Goal: Transaction & Acquisition: Purchase product/service

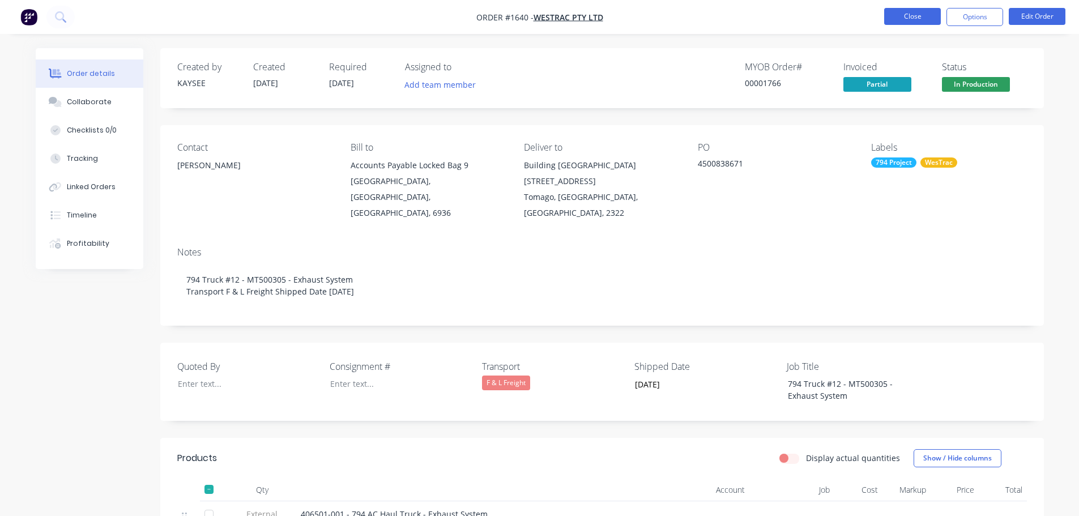
click at [904, 19] on button "Close" at bounding box center [912, 16] width 57 height 17
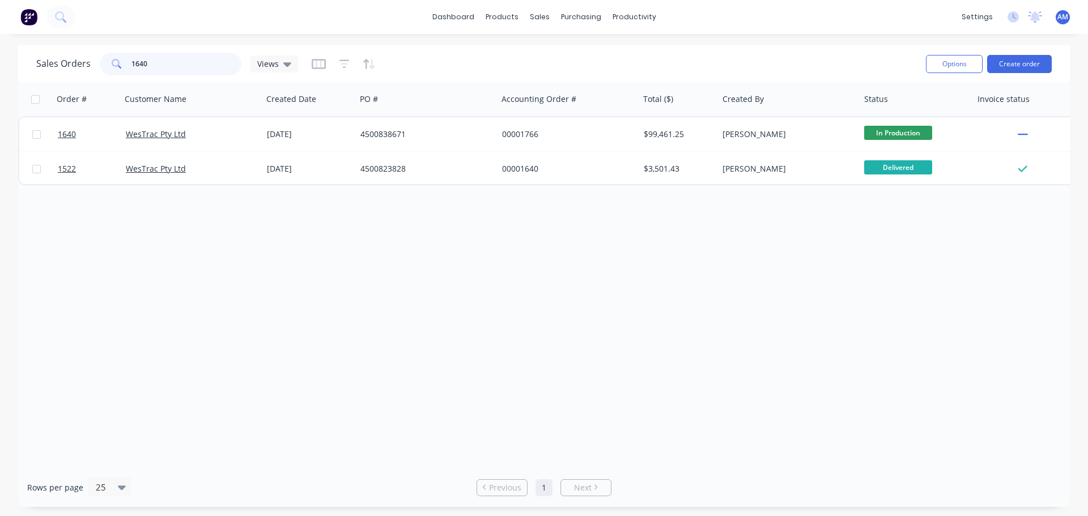
drag, startPoint x: 181, startPoint y: 67, endPoint x: 122, endPoint y: 66, distance: 59.5
click at [122, 66] on div "1640" at bounding box center [171, 64] width 142 height 23
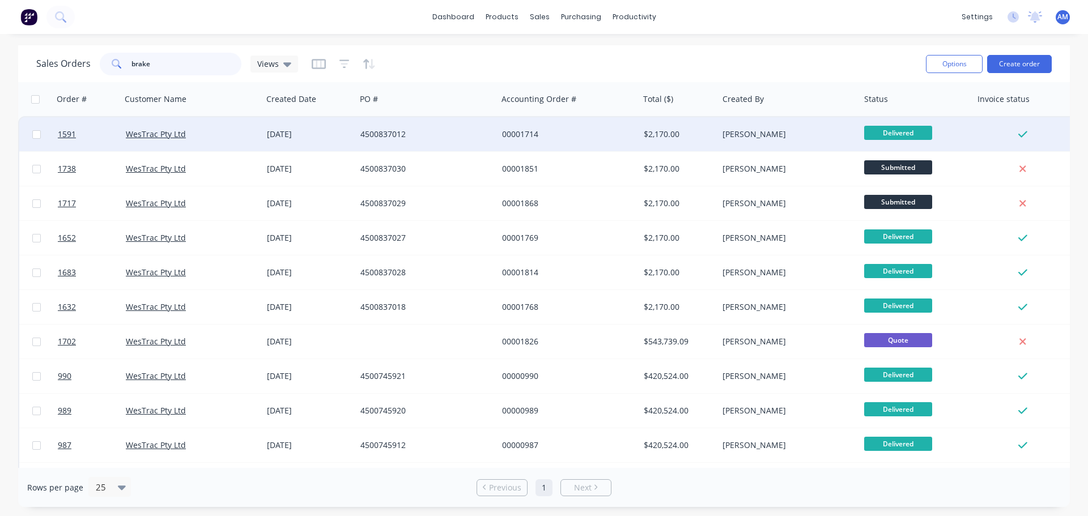
type input "brake"
click at [675, 131] on div "$2,170.00" at bounding box center [676, 134] width 67 height 11
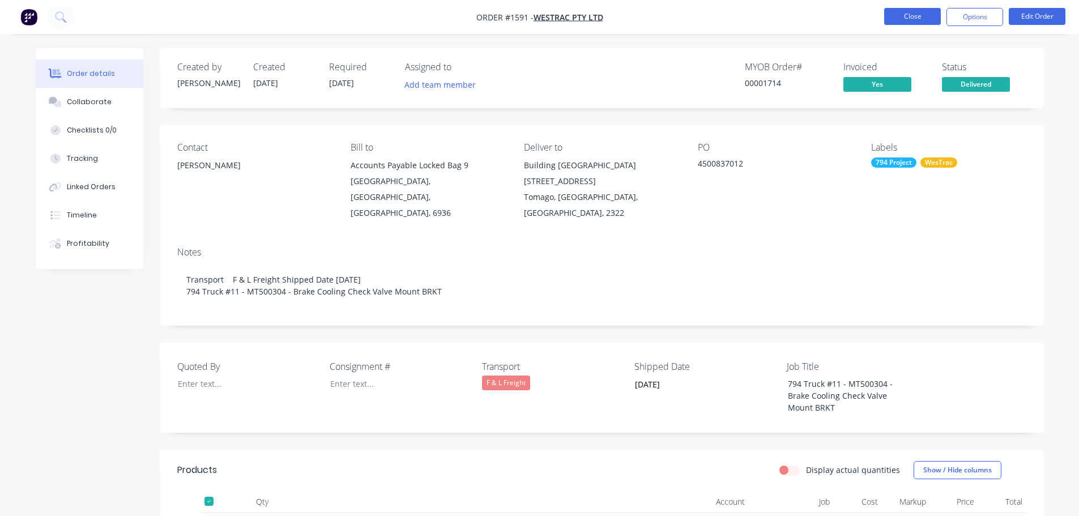
click at [901, 15] on button "Close" at bounding box center [912, 16] width 57 height 17
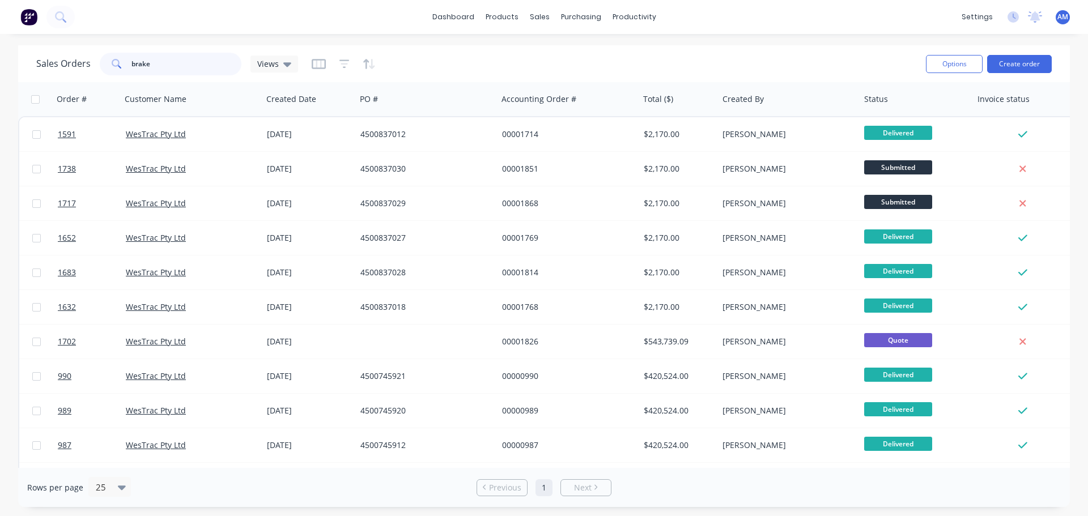
drag, startPoint x: 165, startPoint y: 68, endPoint x: 127, endPoint y: 67, distance: 38.5
click at [127, 67] on div "brake" at bounding box center [171, 64] width 142 height 23
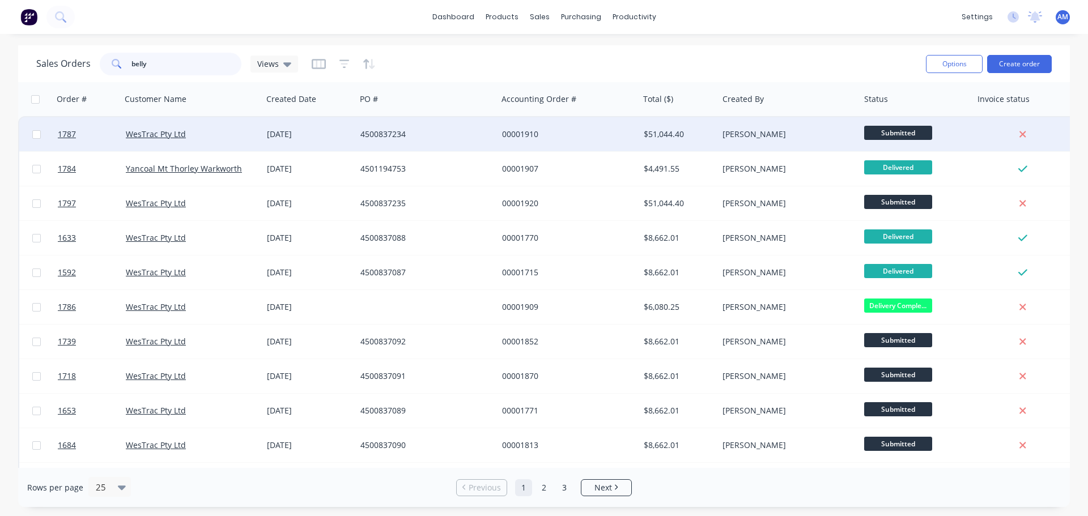
type input "belly"
click at [523, 137] on div "00001910" at bounding box center [565, 134] width 126 height 11
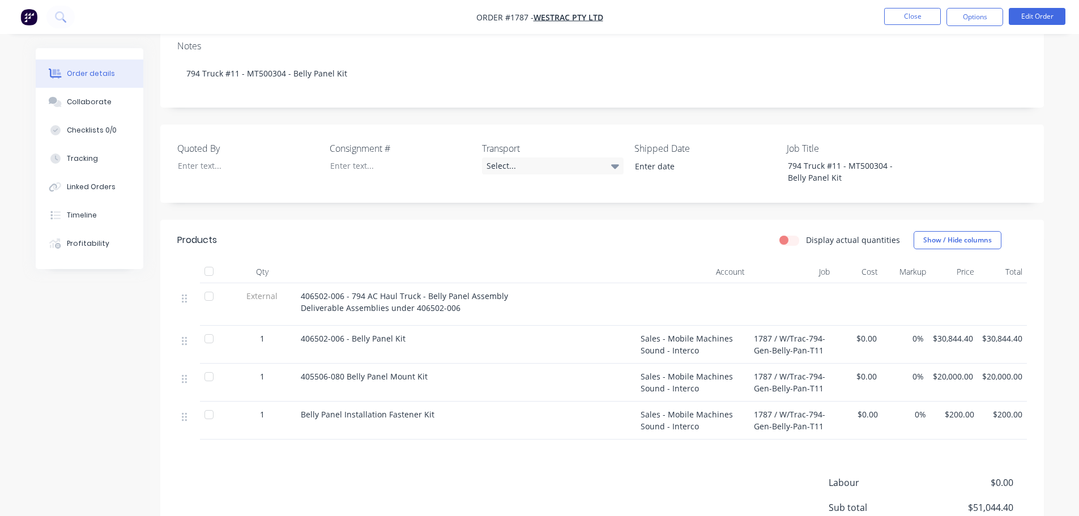
scroll to position [227, 0]
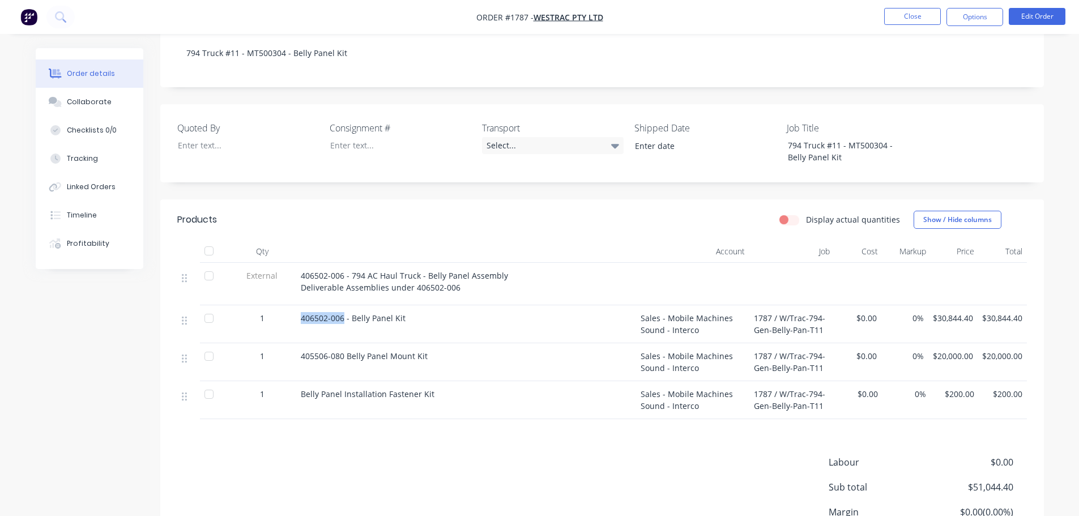
drag, startPoint x: 344, startPoint y: 304, endPoint x: 311, endPoint y: 306, distance: 33.5
click at [310, 313] on span "406502-006 - Belly Panel Kit" at bounding box center [353, 318] width 105 height 11
click at [500, 350] on div "405506-080 Belly Panel Mount Kit" at bounding box center [466, 356] width 331 height 12
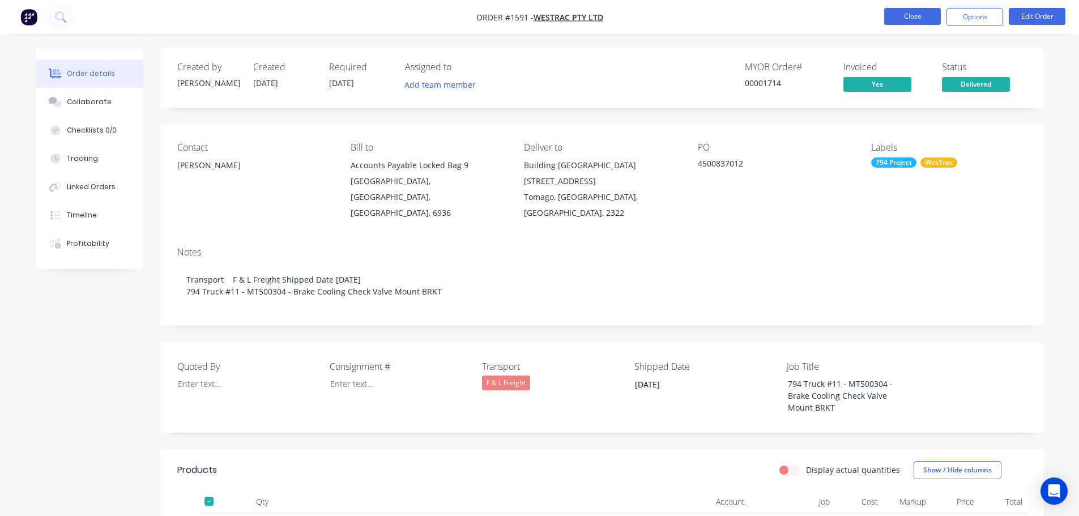
click at [909, 16] on button "Close" at bounding box center [912, 16] width 57 height 17
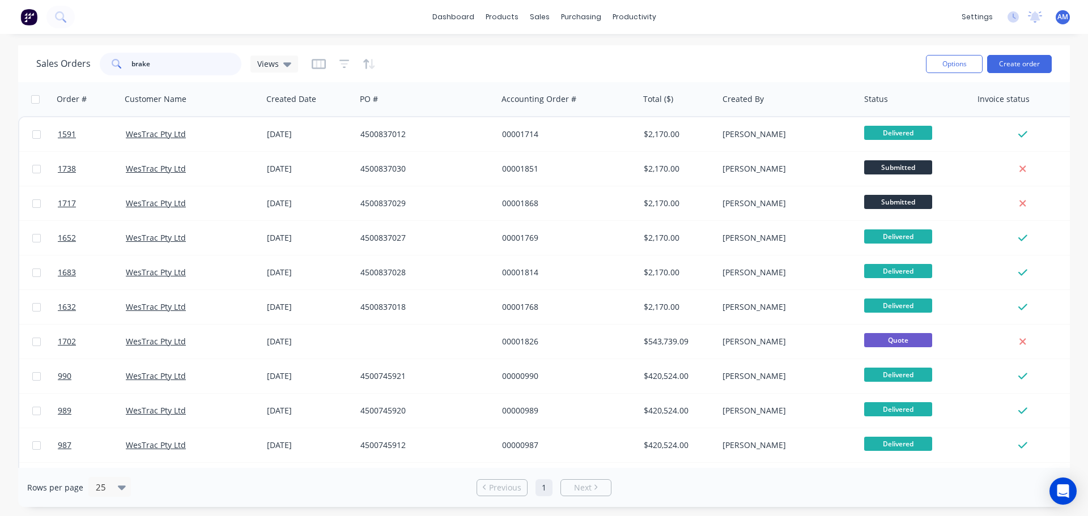
drag, startPoint x: 197, startPoint y: 59, endPoint x: 119, endPoint y: 60, distance: 77.6
click at [119, 60] on div "brake" at bounding box center [171, 64] width 142 height 23
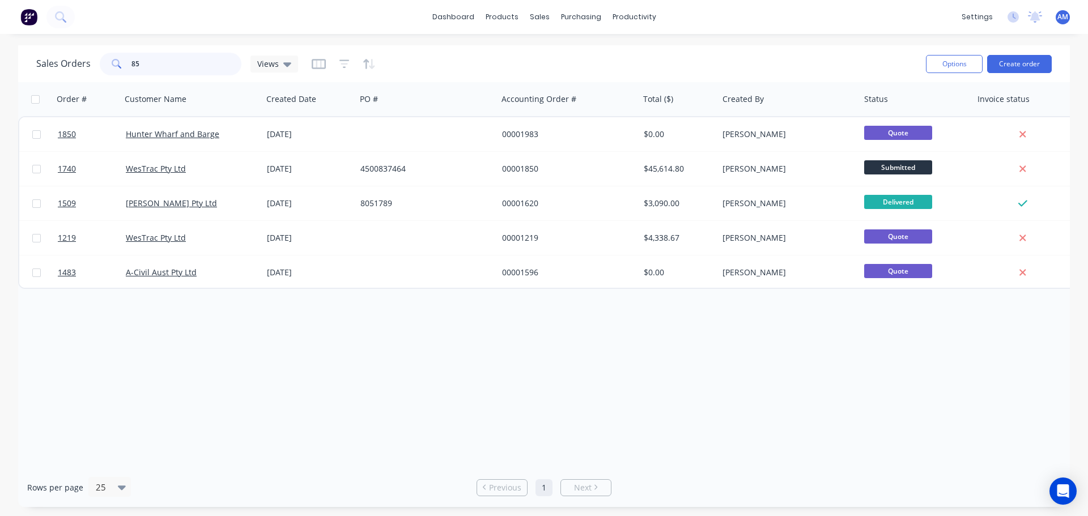
type input "8"
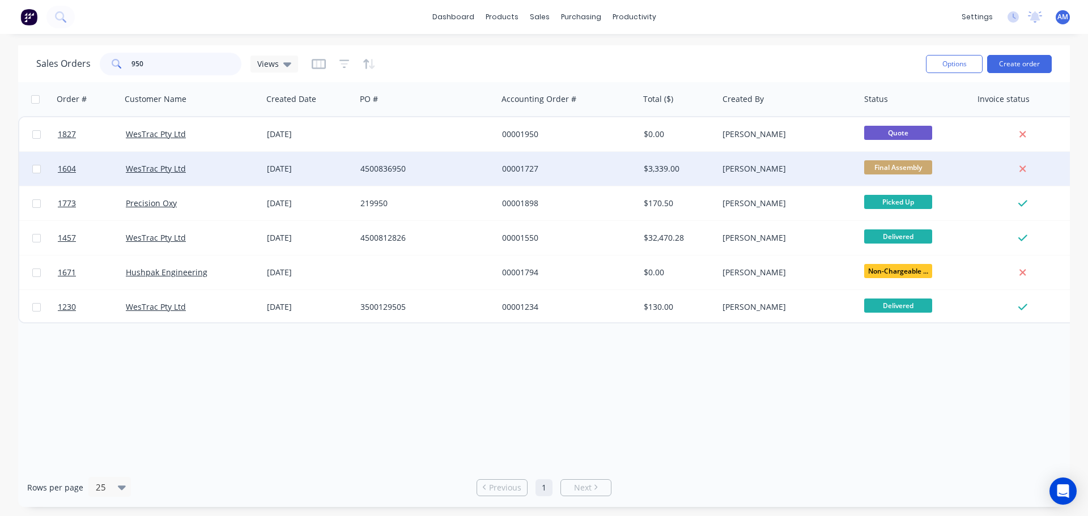
type input "950"
click at [299, 168] on div "16 Jul 2025" at bounding box center [309, 168] width 84 height 11
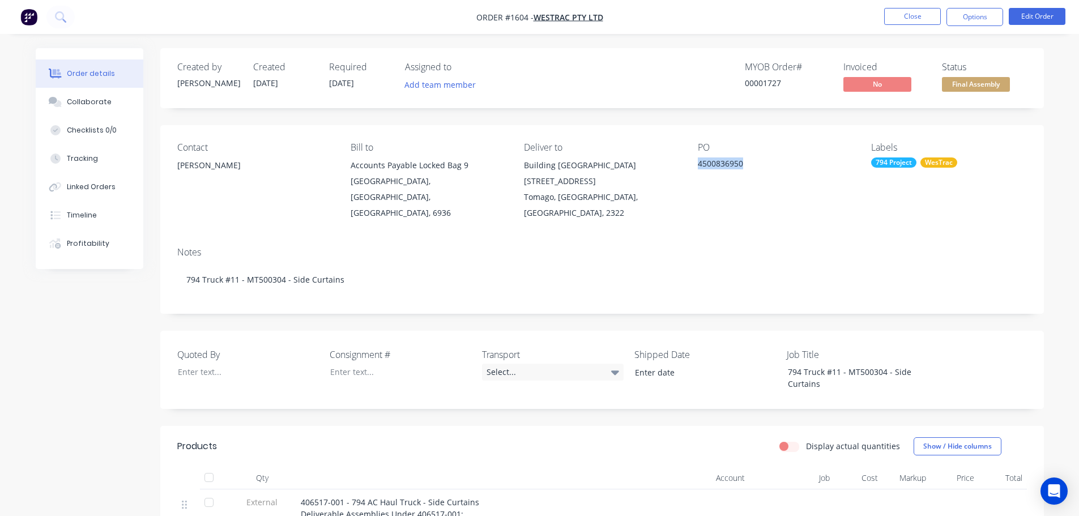
drag, startPoint x: 747, startPoint y: 163, endPoint x: 699, endPoint y: 167, distance: 47.7
click at [699, 167] on div "4500836950" at bounding box center [769, 165] width 142 height 16
copy div "4500836950"
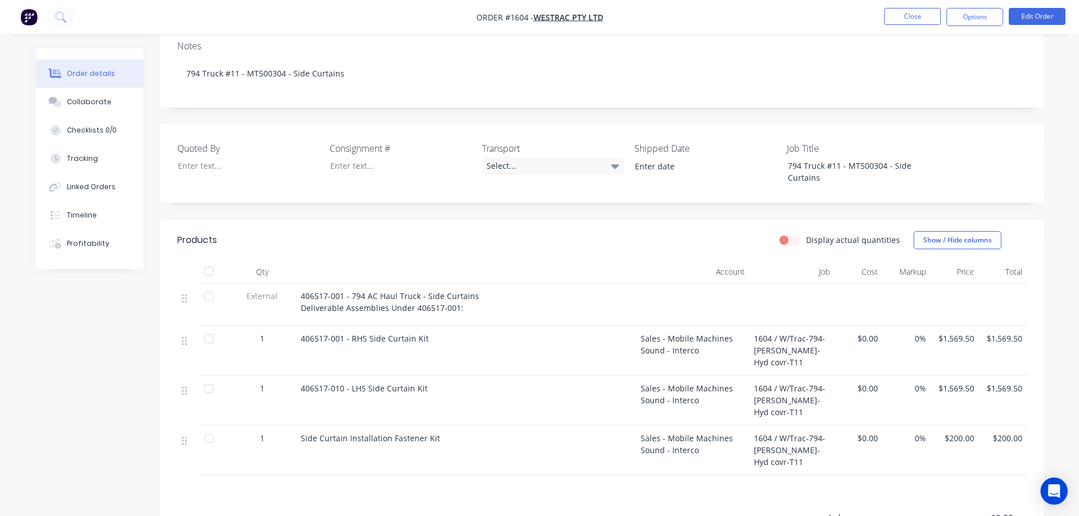
scroll to position [227, 0]
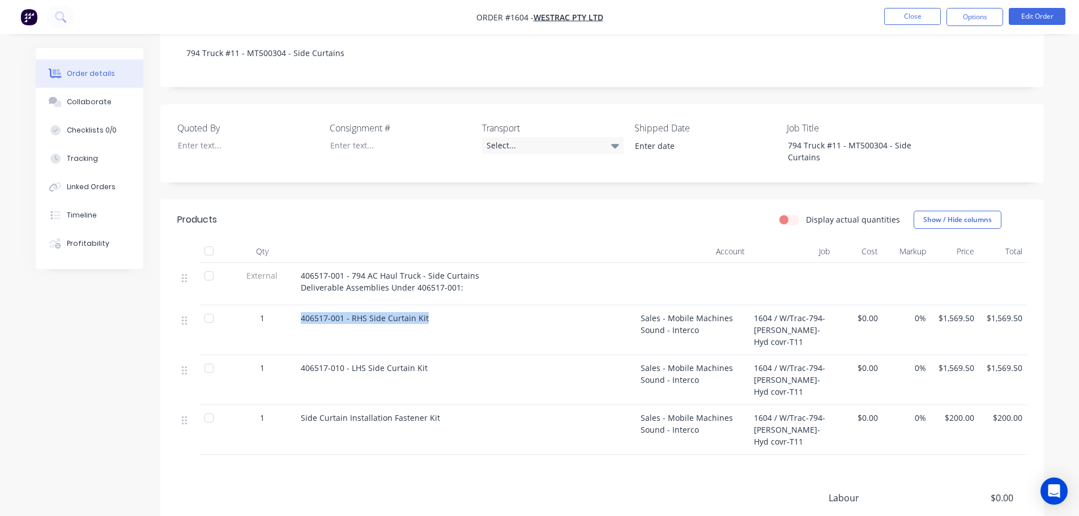
drag, startPoint x: 430, startPoint y: 299, endPoint x: 299, endPoint y: 299, distance: 130.8
click at [299, 305] on div "406517-001 - RHS Side Curtain Kit" at bounding box center [466, 330] width 340 height 50
copy span "406517-001 - RHS Side Curtain Kit"
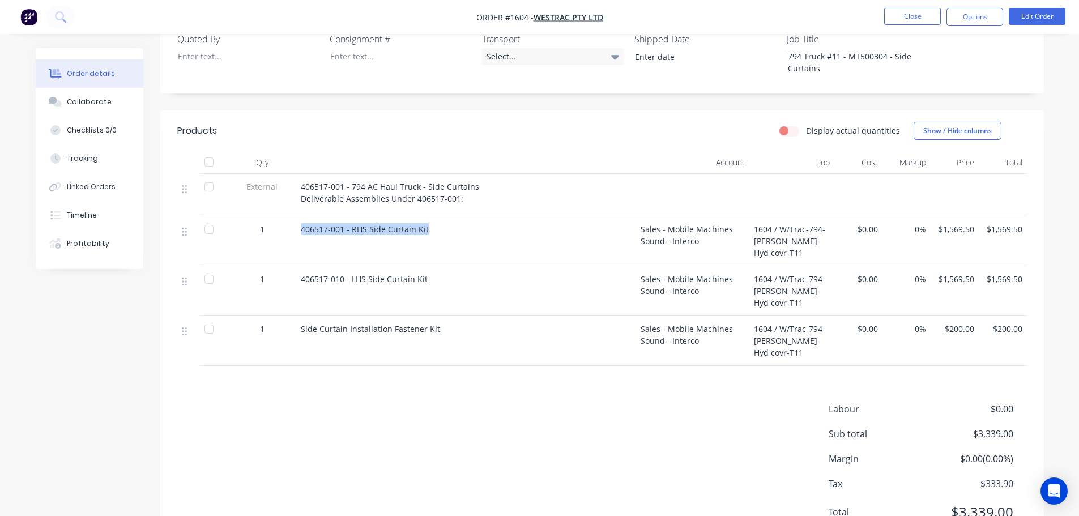
click at [538, 232] on div "406517-001 - RHS Side Curtain Kit" at bounding box center [466, 241] width 340 height 50
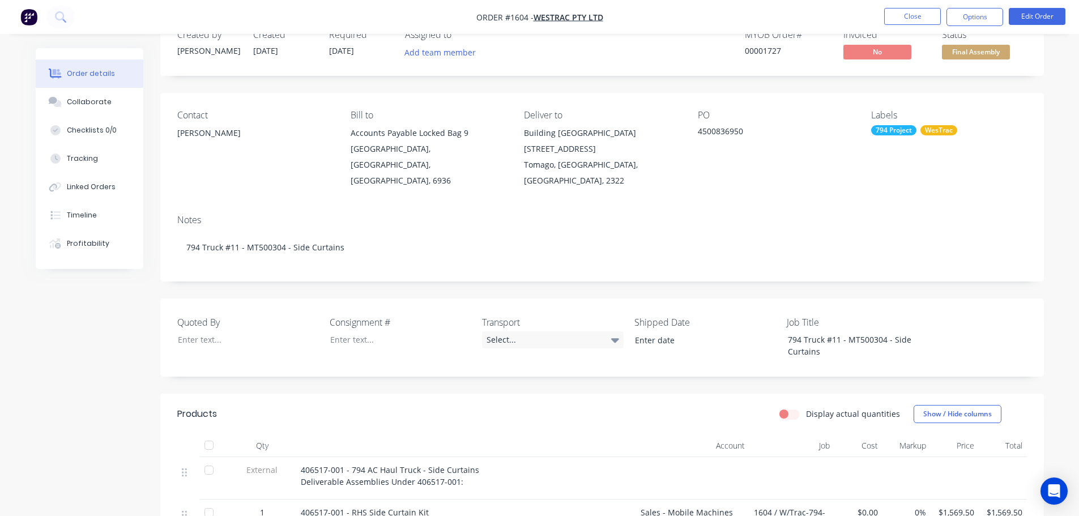
scroll to position [0, 0]
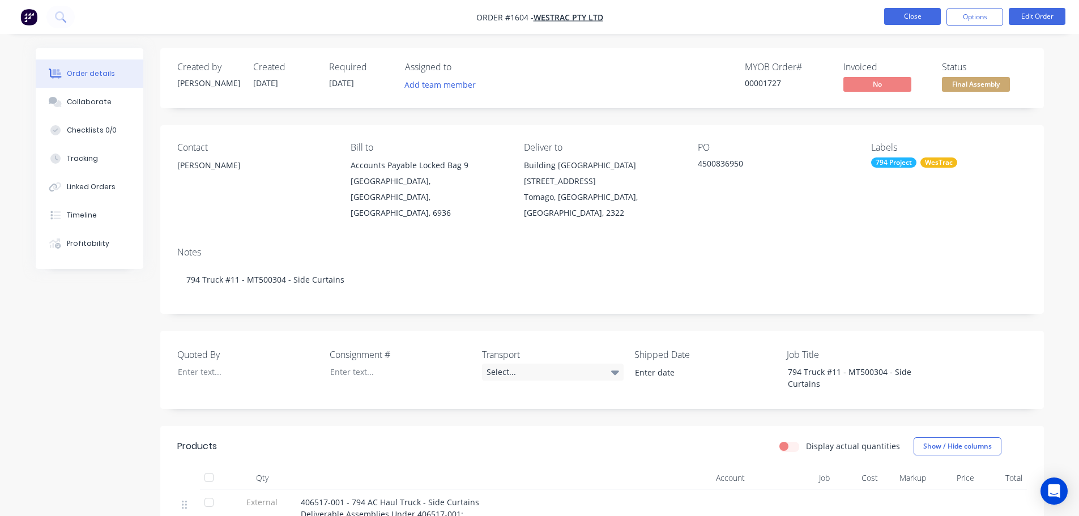
click at [907, 18] on button "Close" at bounding box center [912, 16] width 57 height 17
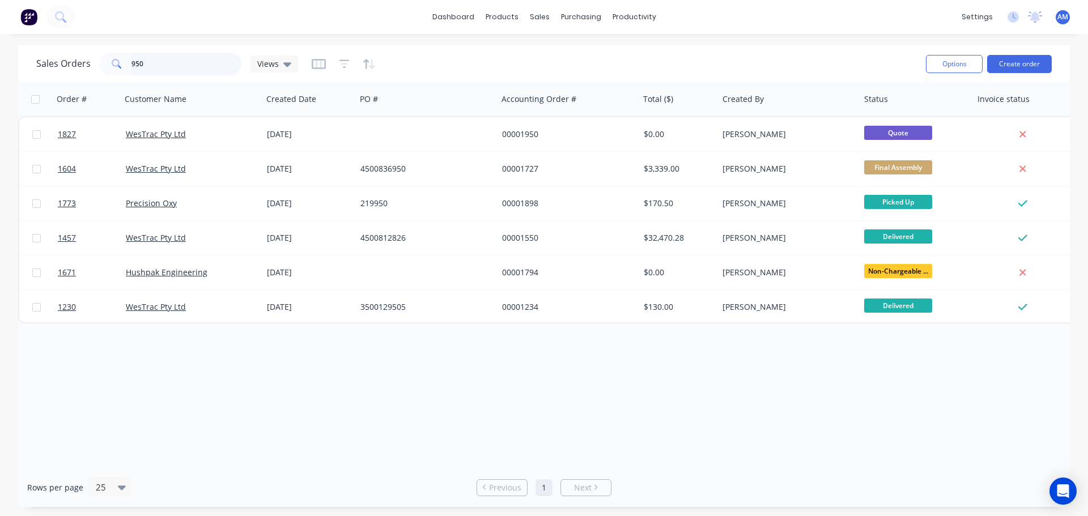
click at [154, 57] on input "950" at bounding box center [186, 64] width 110 height 23
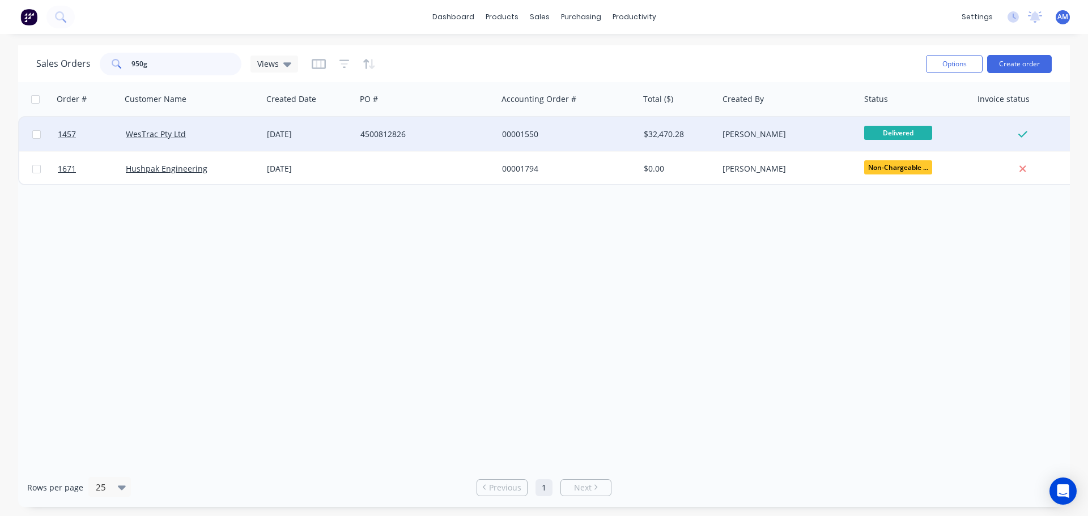
type input "950g"
click at [378, 131] on div "4500812826" at bounding box center [423, 134] width 126 height 11
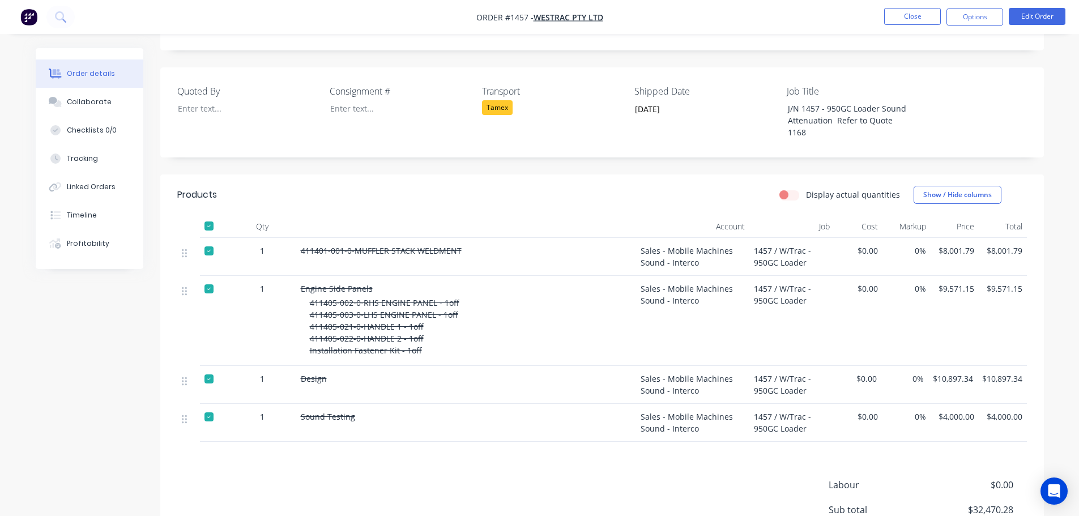
scroll to position [262, 0]
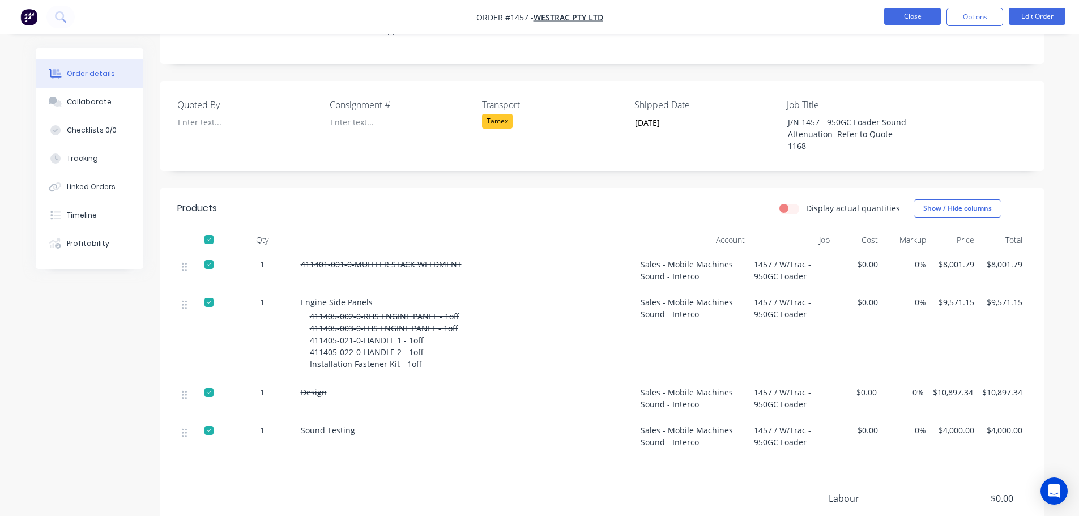
click at [913, 16] on button "Close" at bounding box center [912, 16] width 57 height 17
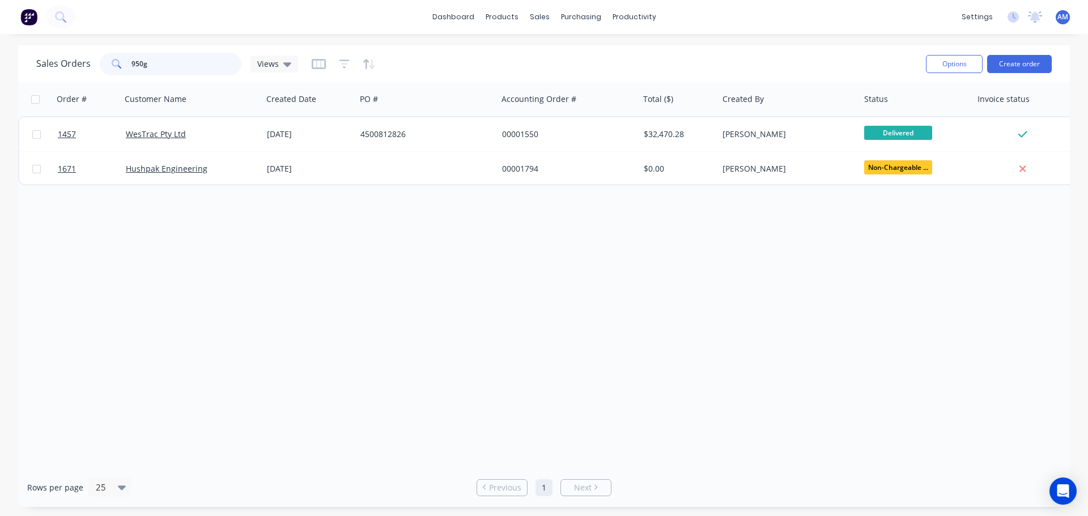
drag, startPoint x: 177, startPoint y: 57, endPoint x: 50, endPoint y: 65, distance: 126.6
click at [50, 65] on div "Sales Orders 950g Views" at bounding box center [167, 64] width 262 height 23
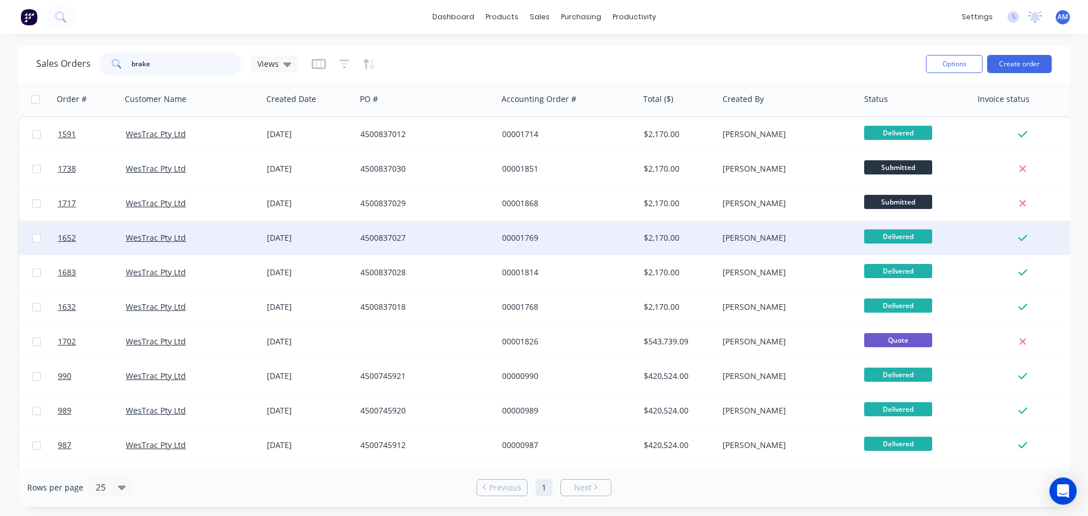
type input "brake"
click at [397, 234] on div "4500837027" at bounding box center [423, 237] width 126 height 11
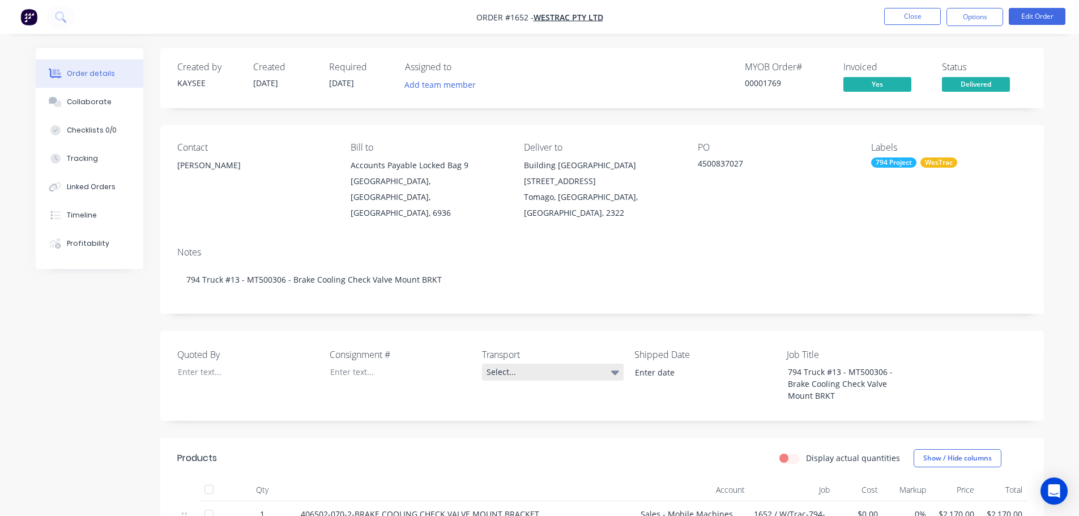
click at [501, 364] on div "Select..." at bounding box center [553, 372] width 142 height 17
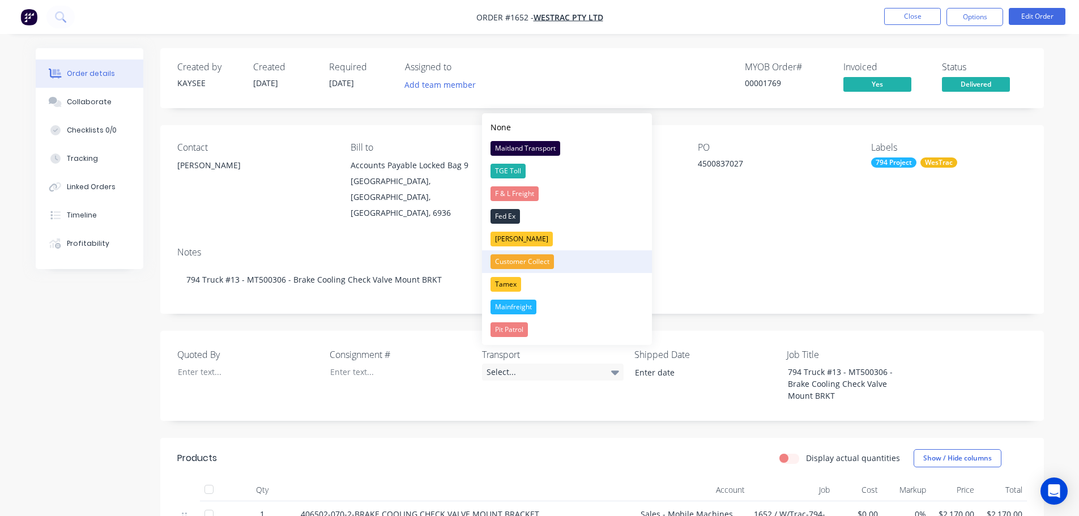
click at [577, 252] on button "Customer Collect" at bounding box center [567, 261] width 170 height 23
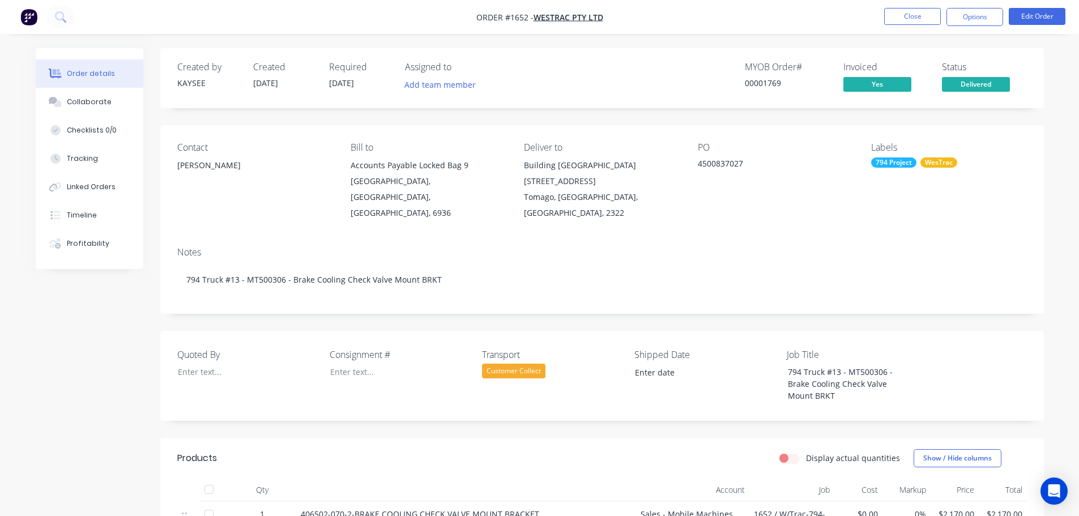
click at [531, 364] on div "Customer Collect" at bounding box center [513, 371] width 63 height 15
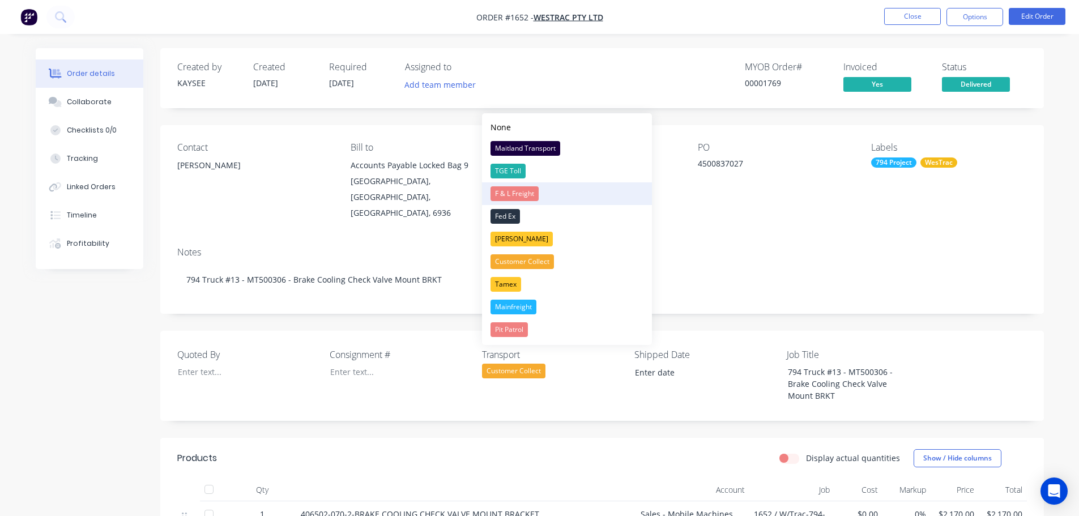
click at [511, 187] on div "F & L Freight" at bounding box center [515, 193] width 48 height 15
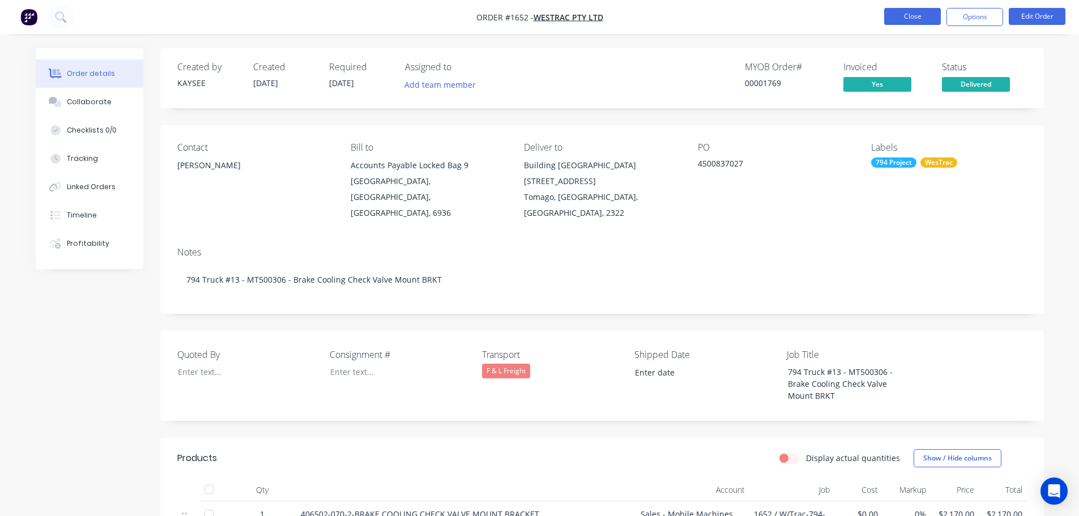
click at [890, 12] on button "Close" at bounding box center [912, 16] width 57 height 17
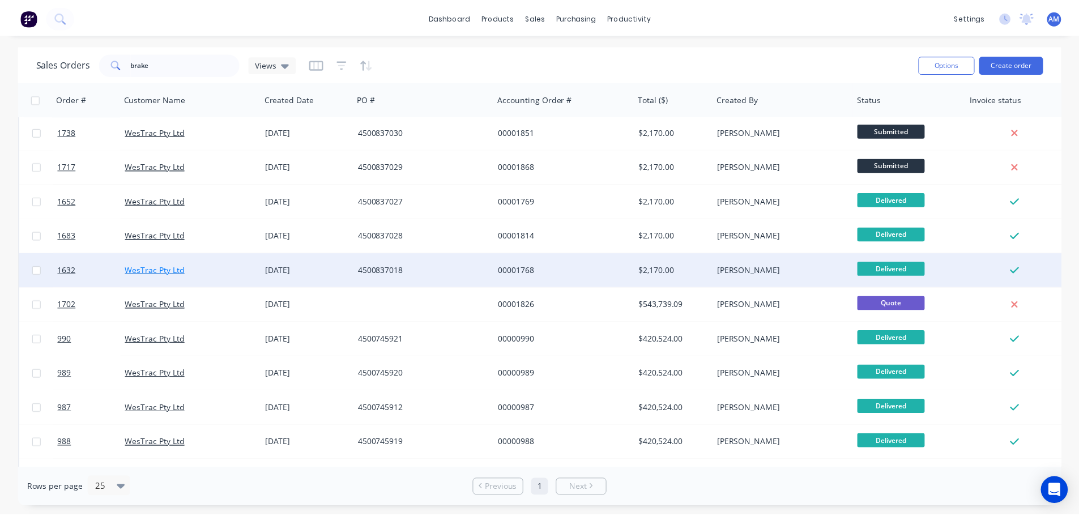
scroll to position [57, 0]
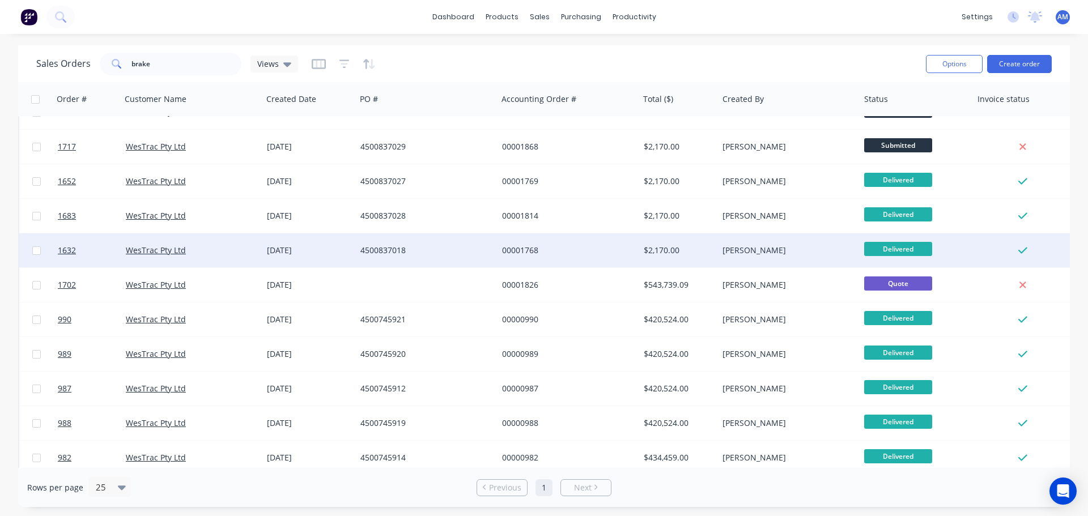
click at [364, 247] on div "4500837018" at bounding box center [423, 250] width 126 height 11
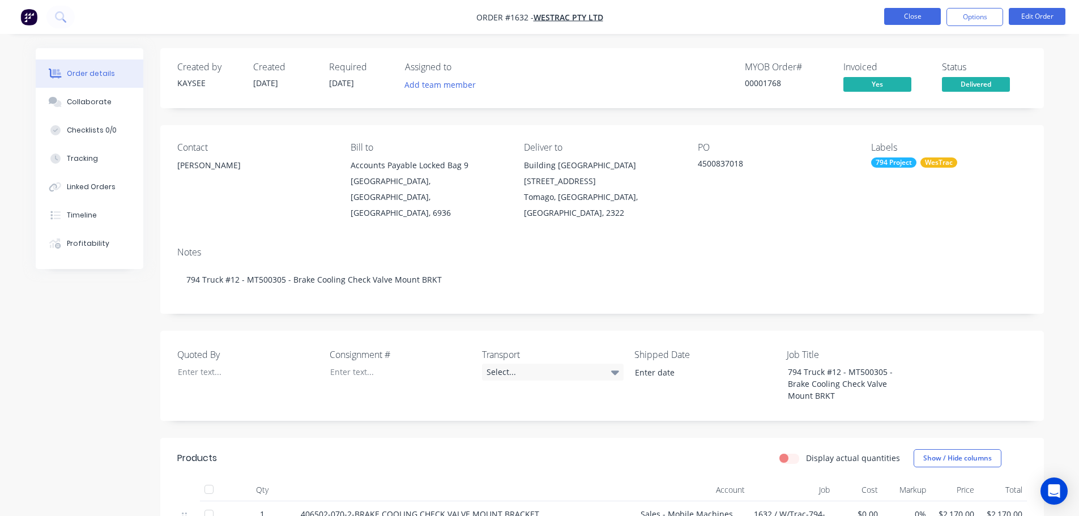
click at [915, 14] on button "Close" at bounding box center [912, 16] width 57 height 17
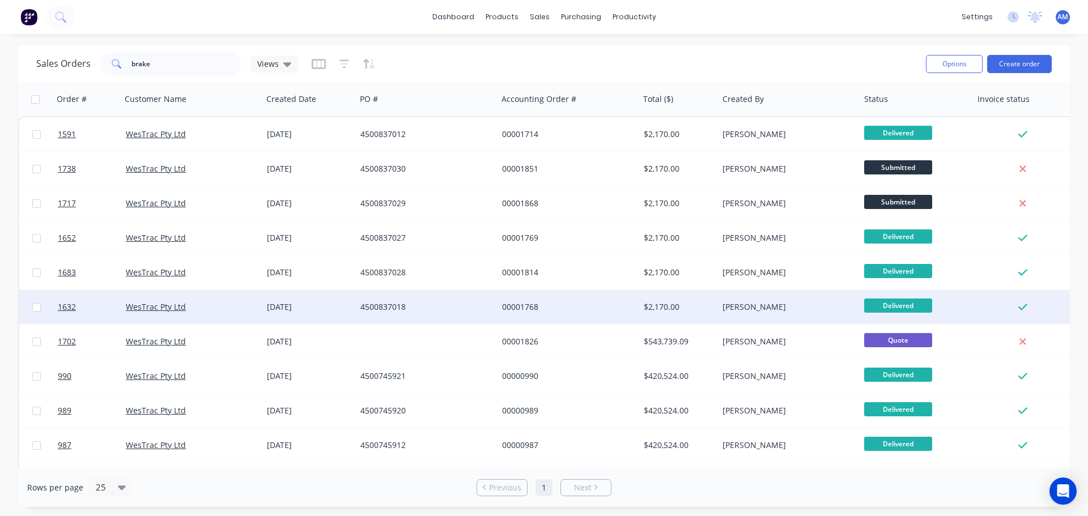
click at [370, 304] on div "4500837018" at bounding box center [423, 306] width 126 height 11
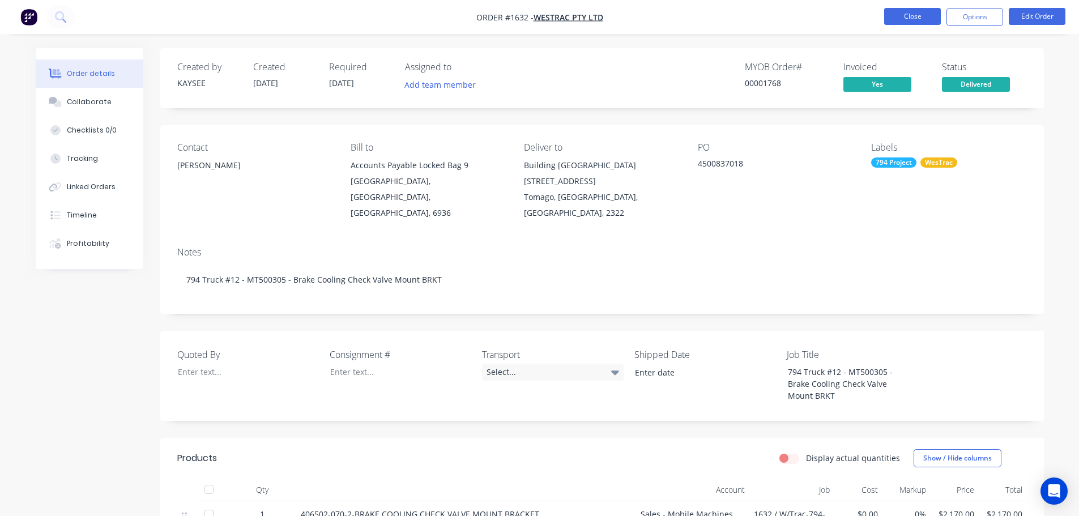
click at [900, 14] on button "Close" at bounding box center [912, 16] width 57 height 17
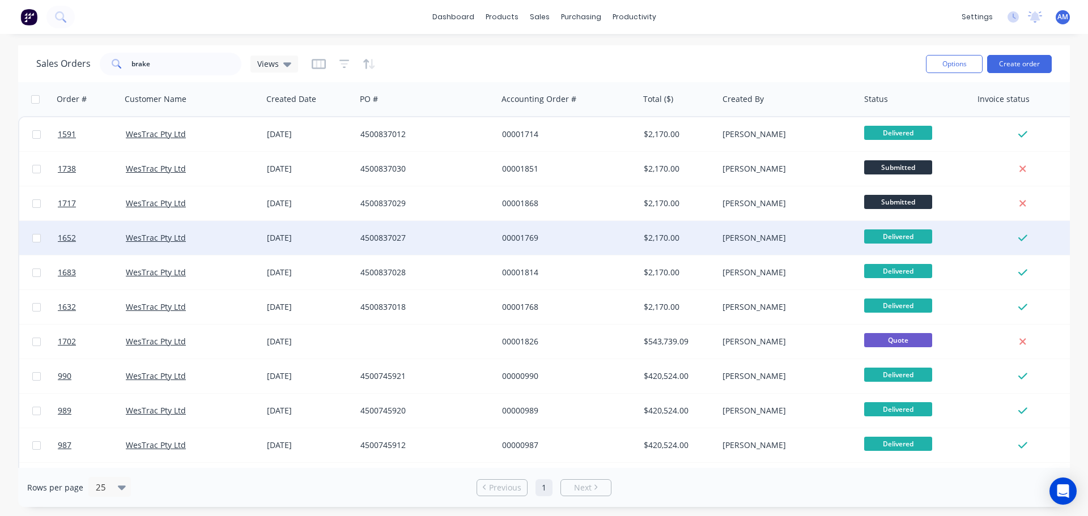
click at [374, 238] on div "4500837027" at bounding box center [423, 237] width 126 height 11
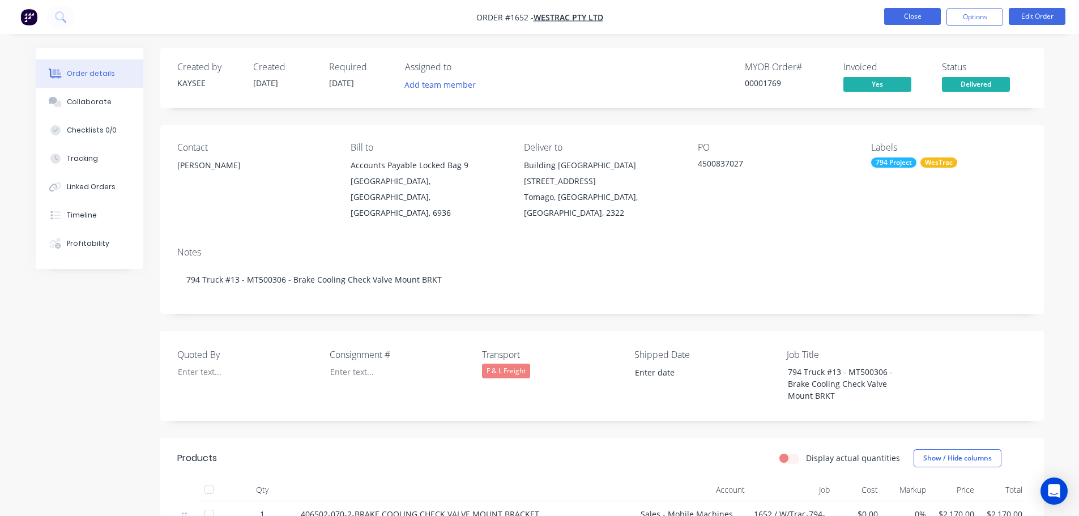
click at [913, 18] on button "Close" at bounding box center [912, 16] width 57 height 17
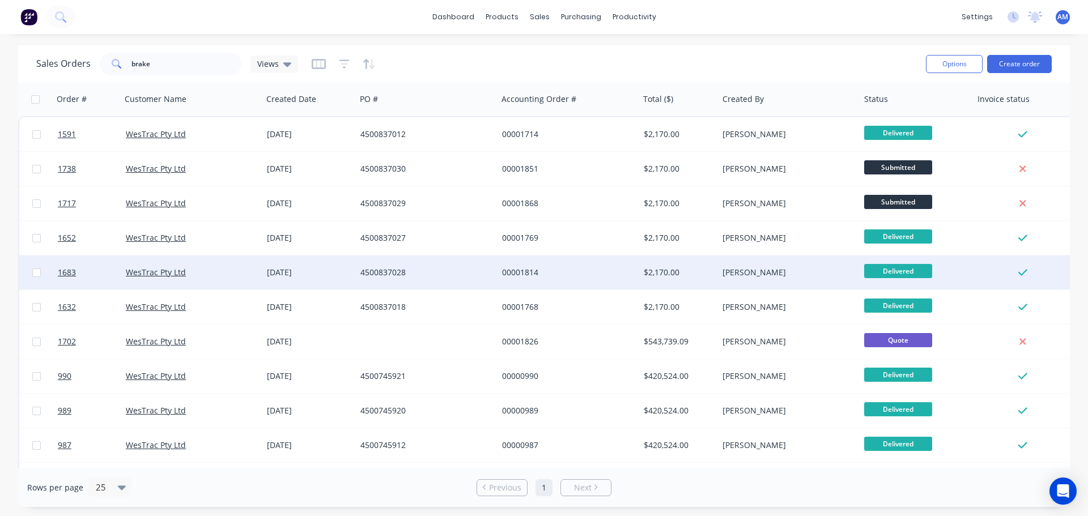
click at [398, 270] on div "4500837028" at bounding box center [423, 272] width 126 height 11
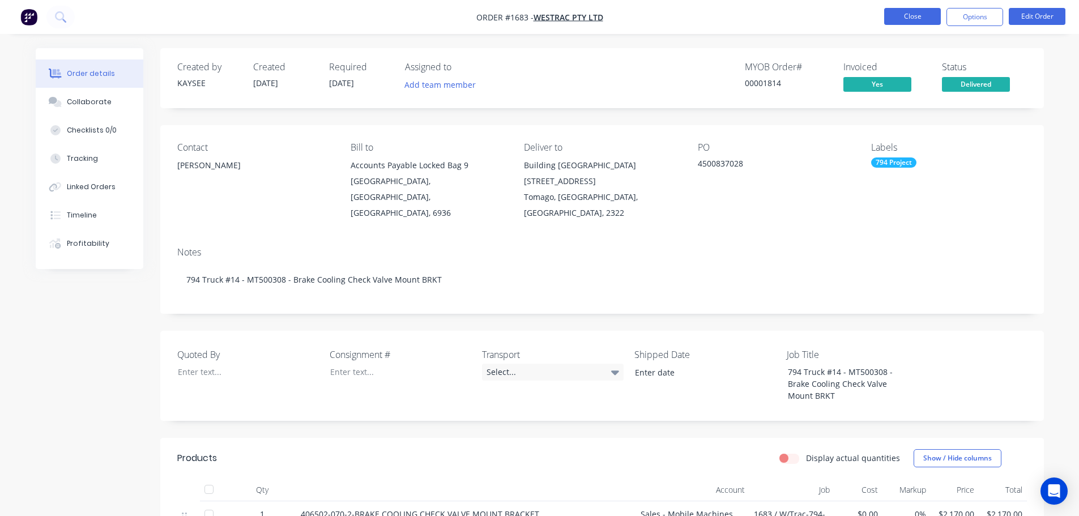
click at [903, 16] on button "Close" at bounding box center [912, 16] width 57 height 17
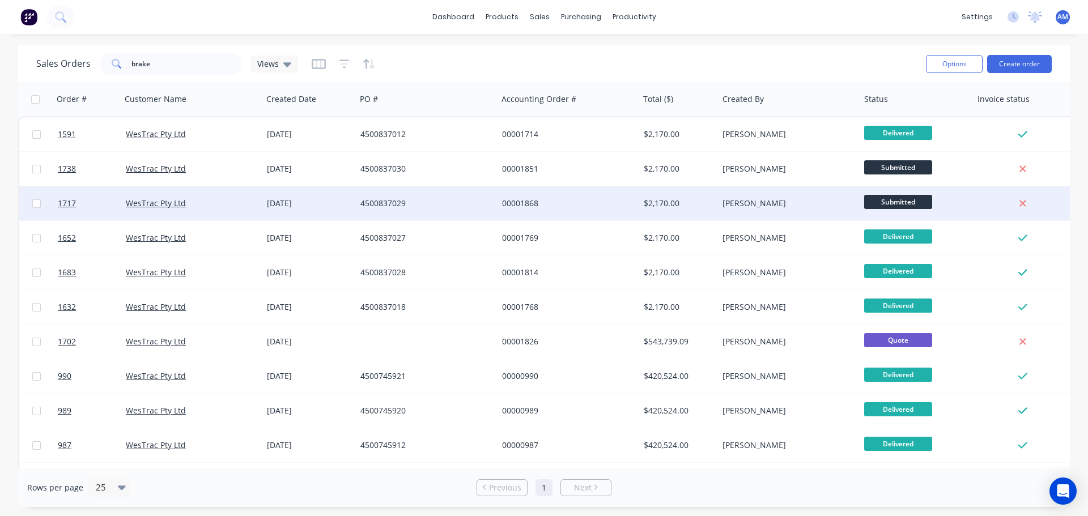
click at [284, 201] on div "06 Aug 2025" at bounding box center [309, 203] width 84 height 11
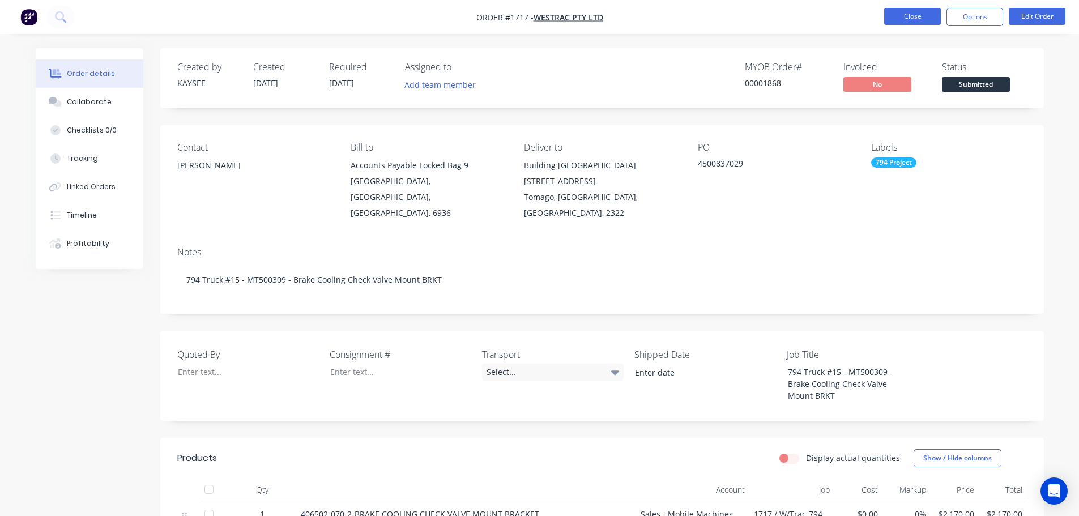
click at [917, 14] on button "Close" at bounding box center [912, 16] width 57 height 17
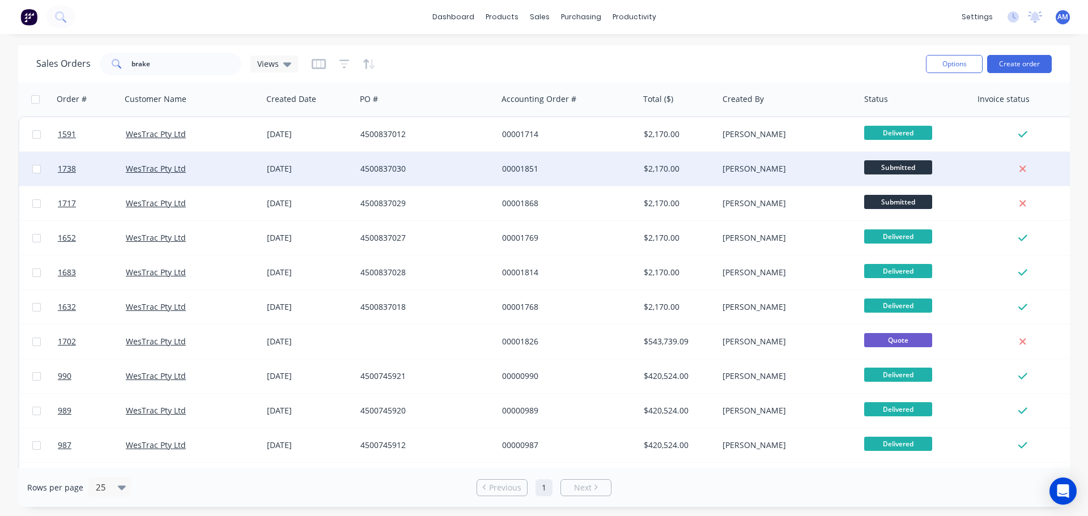
click at [405, 163] on div "4500837030" at bounding box center [423, 168] width 126 height 11
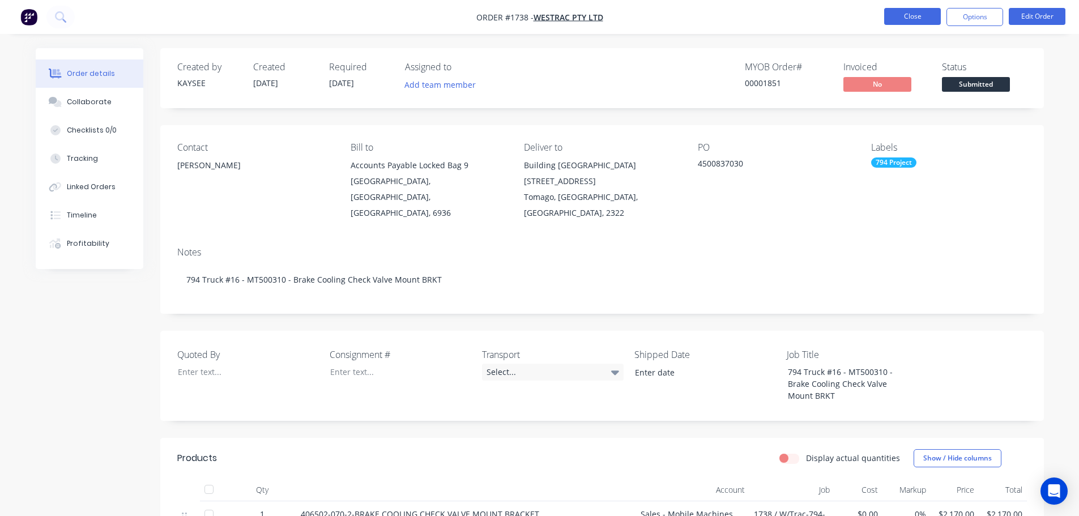
click at [907, 19] on button "Close" at bounding box center [912, 16] width 57 height 17
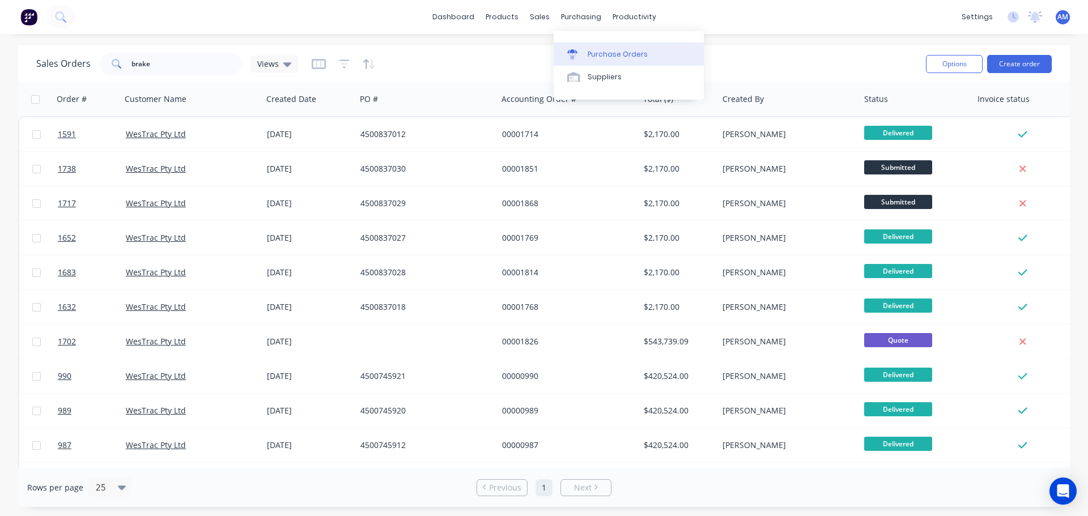
click at [608, 52] on div "Purchase Orders" at bounding box center [617, 54] width 60 height 10
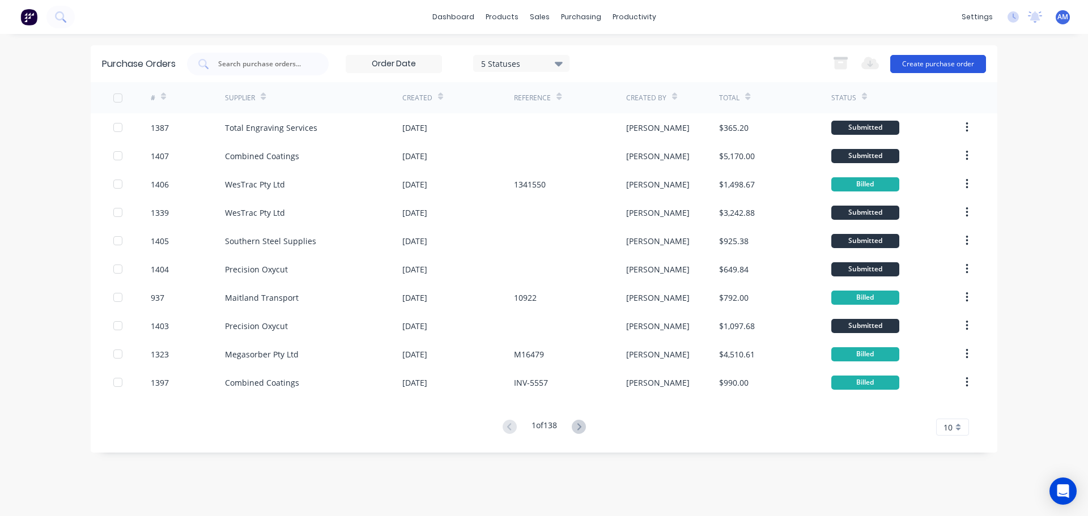
click at [926, 57] on button "Create purchase order" at bounding box center [938, 64] width 96 height 18
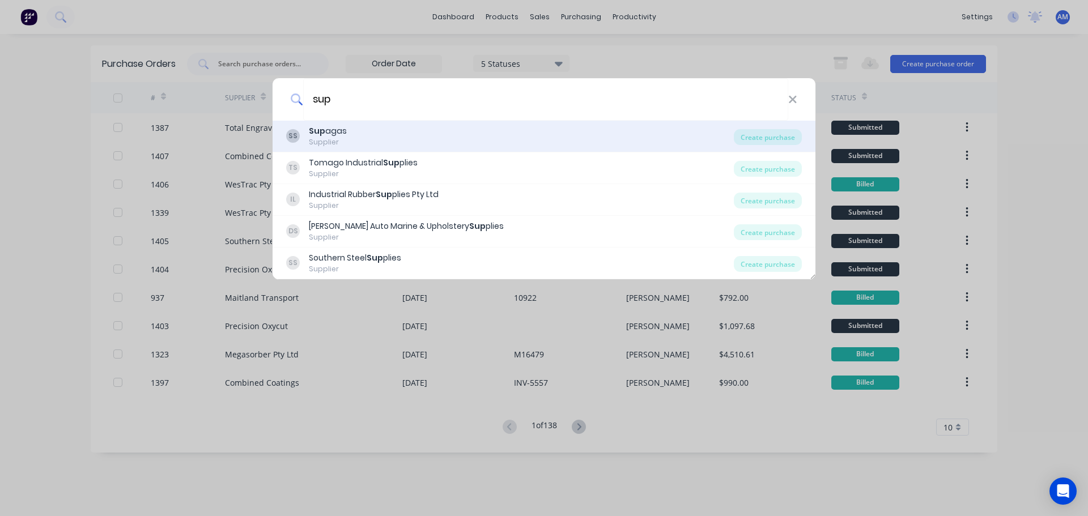
type input "sup"
click at [324, 135] on div "Sup agas" at bounding box center [328, 131] width 38 height 12
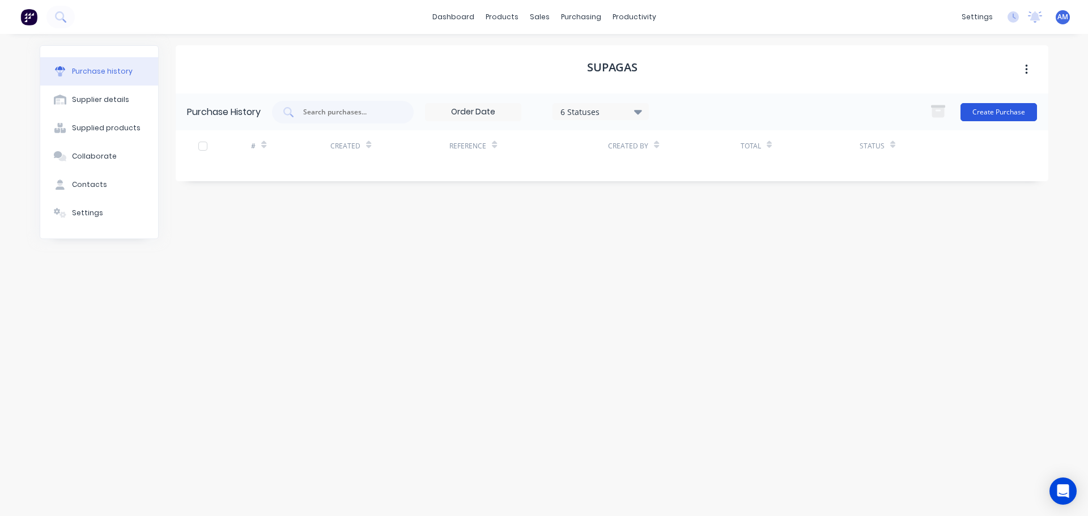
click at [988, 109] on button "Create Purchase" at bounding box center [998, 112] width 76 height 18
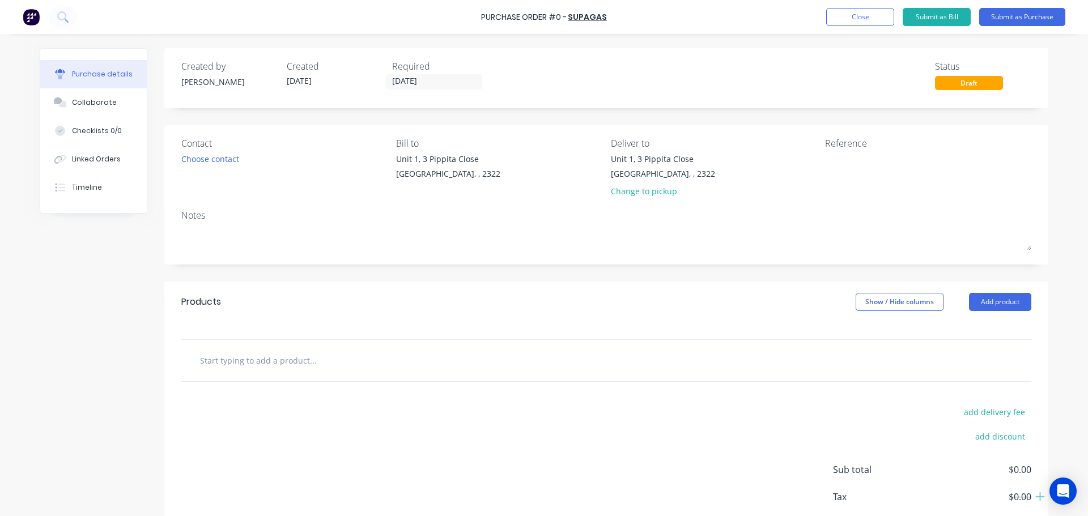
click at [306, 360] on input "text" at bounding box center [312, 360] width 227 height 23
click at [215, 362] on input "15kg Forklift" at bounding box center [312, 360] width 227 height 23
click at [267, 361] on input "15kg LPG Forklift" at bounding box center [312, 360] width 227 height 23
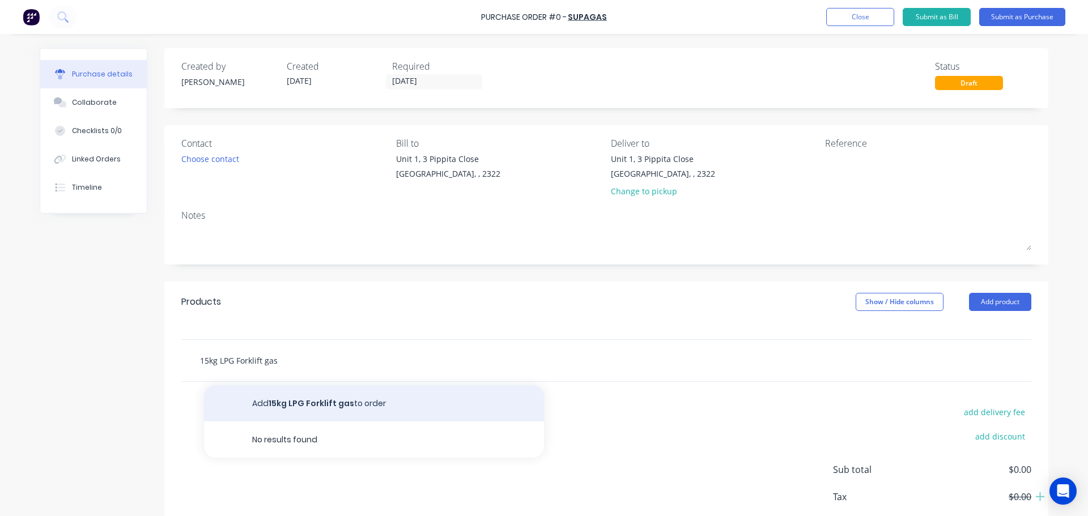
type input "15kg LPG Forklift gas"
click at [326, 398] on button "Add 15kg LPG Forklift gas to order" at bounding box center [374, 403] width 340 height 36
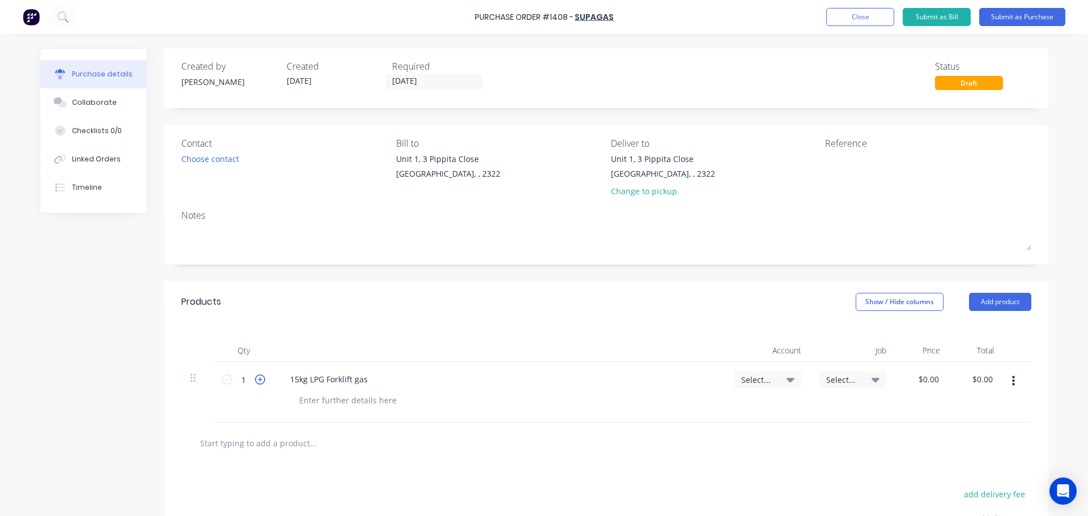
click at [255, 381] on icon at bounding box center [260, 379] width 10 height 10
type input "3"
click at [786, 380] on icon at bounding box center [790, 380] width 8 height 5
click at [711, 416] on input at bounding box center [730, 413] width 116 height 23
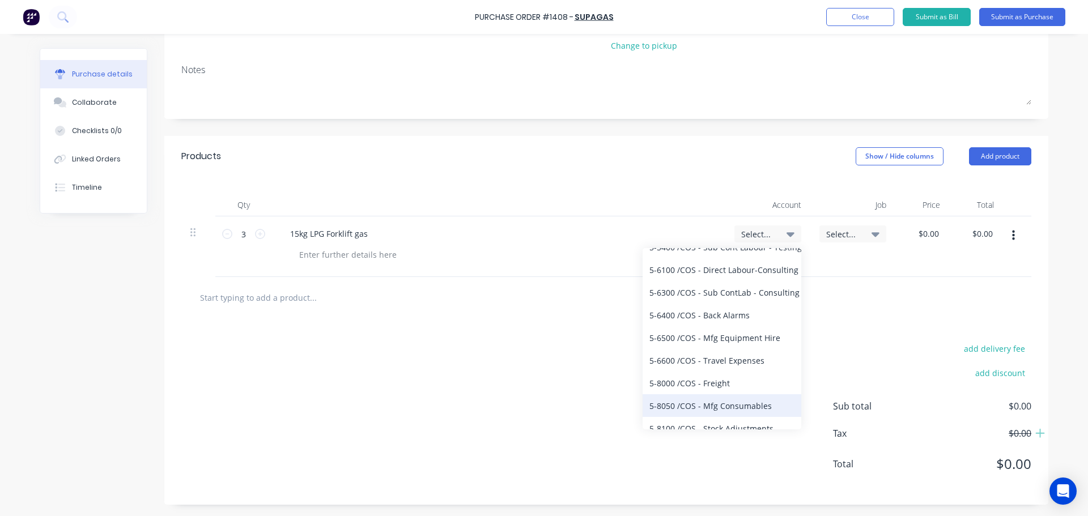
scroll to position [973, 0]
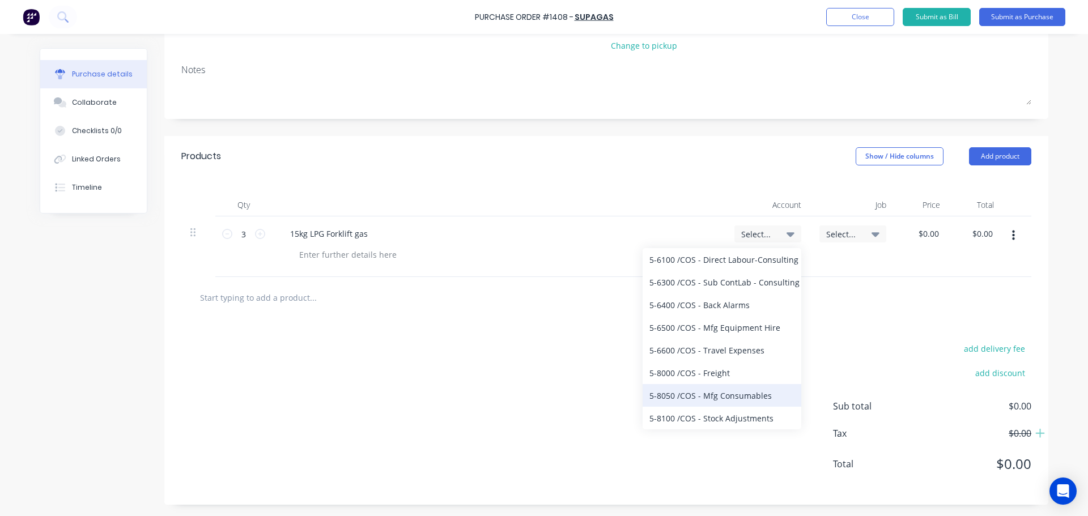
type input "cos"
click at [730, 391] on div "5-8050 / COS - Mfg Consumables" at bounding box center [721, 395] width 159 height 23
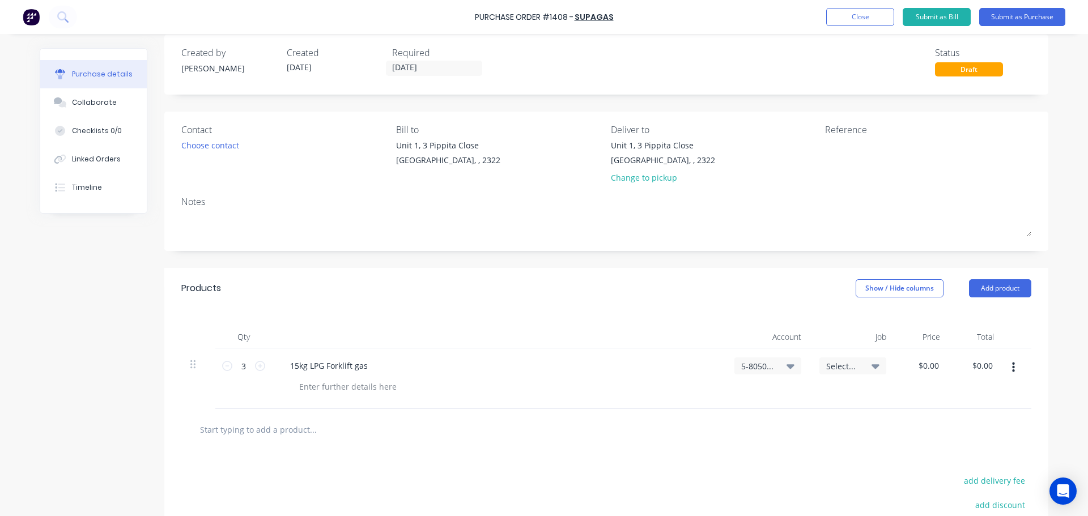
scroll to position [0, 0]
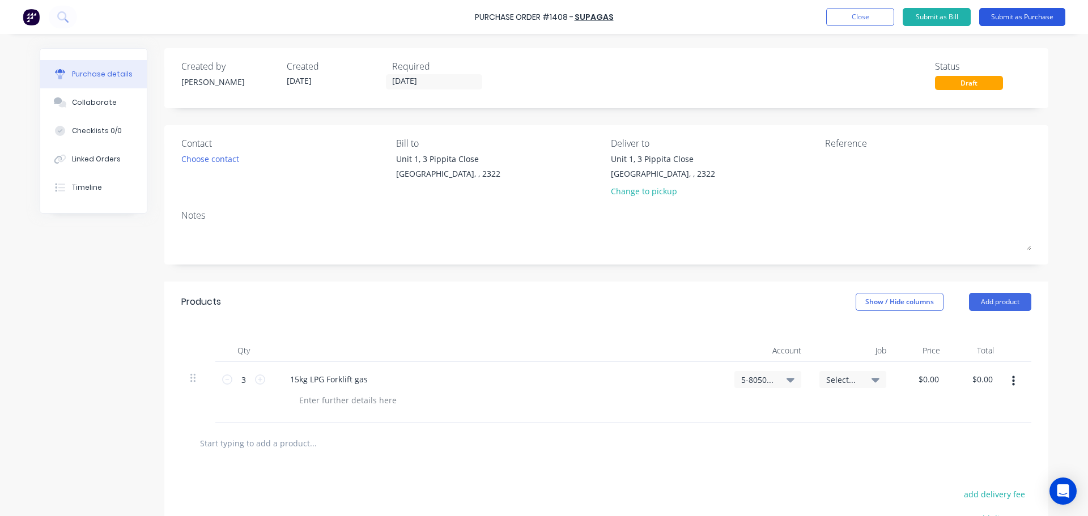
click at [1030, 17] on button "Submit as Purchase" at bounding box center [1022, 17] width 86 height 18
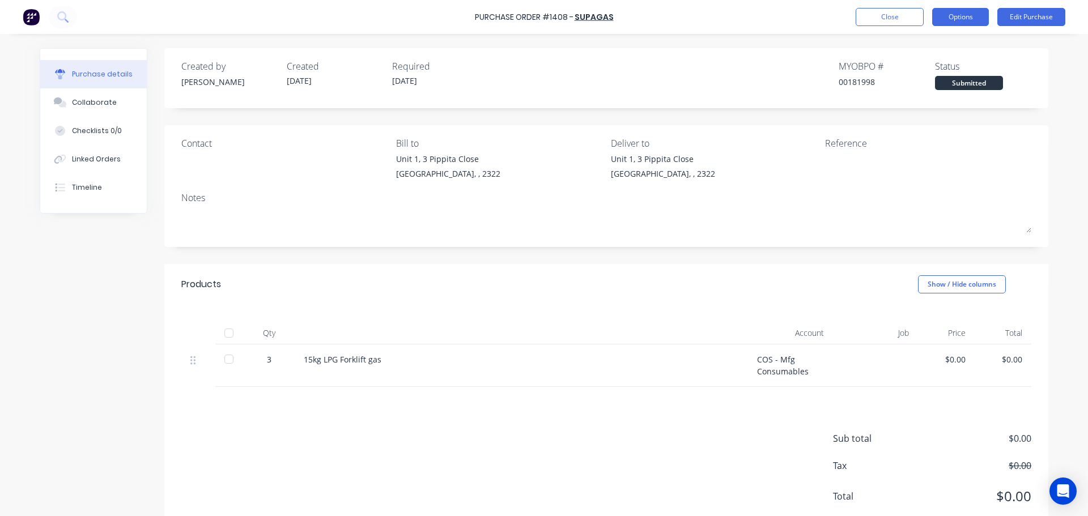
click at [953, 21] on button "Options" at bounding box center [960, 17] width 57 height 18
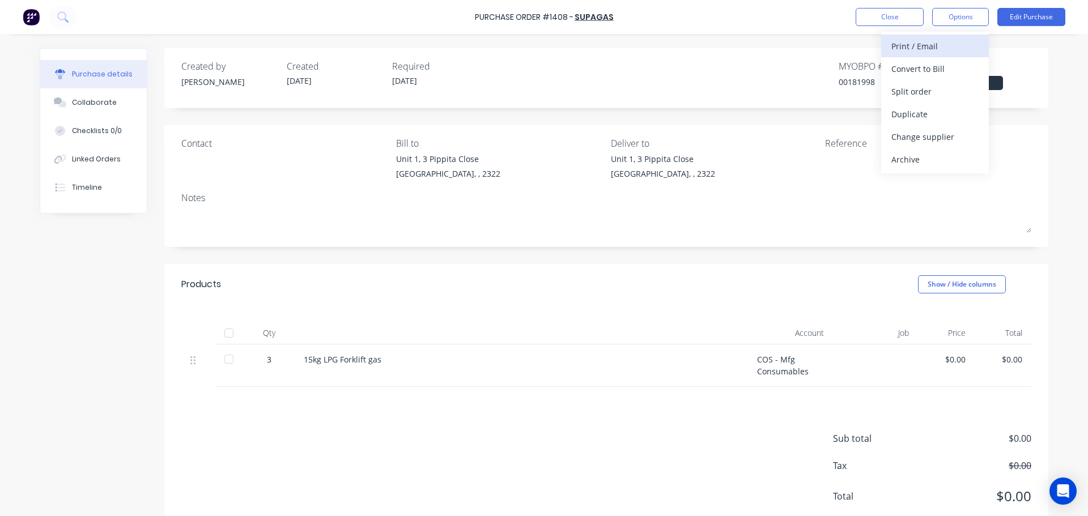
click at [928, 46] on div "Print / Email" at bounding box center [934, 46] width 87 height 16
click at [936, 93] on div "Without pricing" at bounding box center [934, 91] width 87 height 16
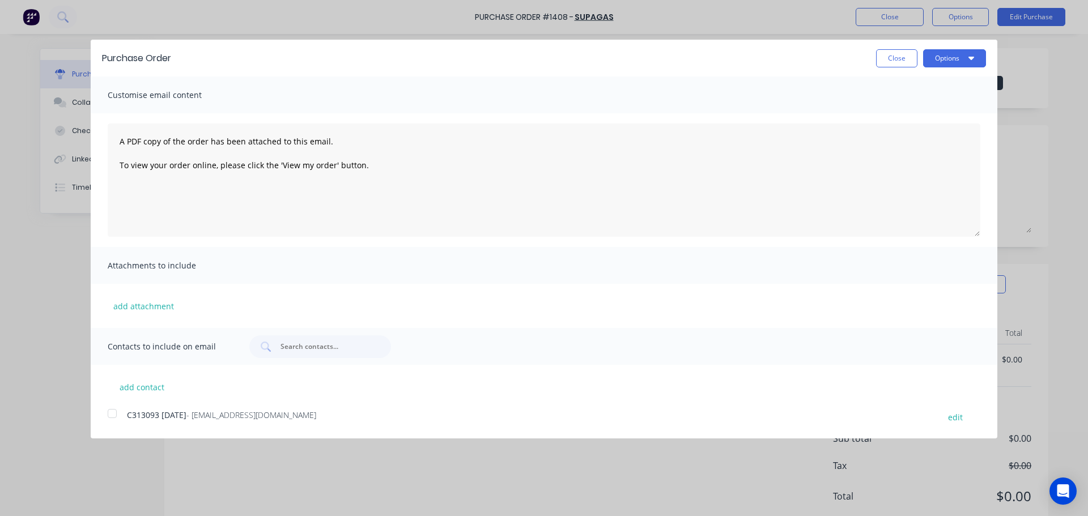
click at [115, 412] on div at bounding box center [112, 413] width 23 height 23
click at [939, 65] on button "Options" at bounding box center [954, 58] width 63 height 18
click at [897, 112] on div "Email" at bounding box center [931, 109] width 87 height 16
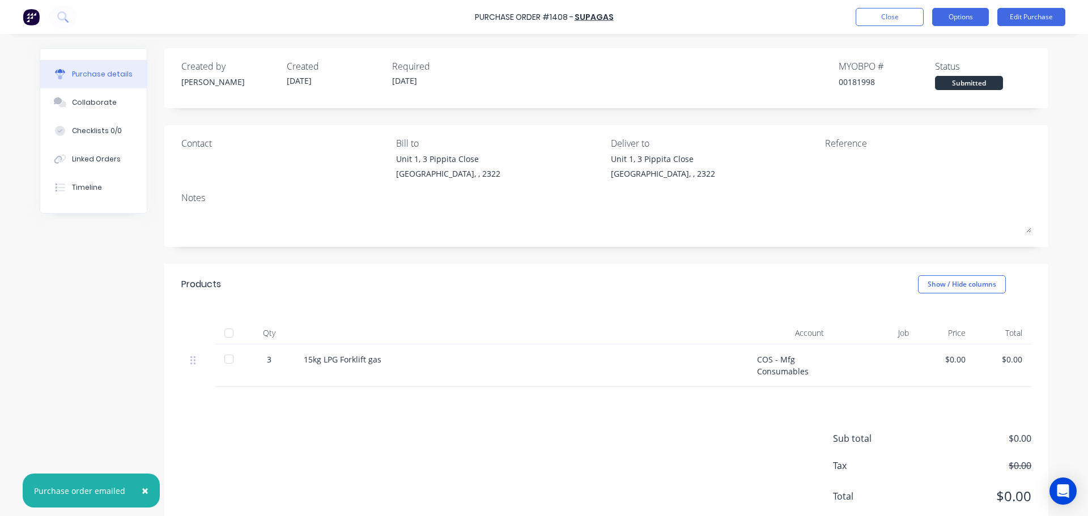
click at [969, 20] on button "Options" at bounding box center [960, 17] width 57 height 18
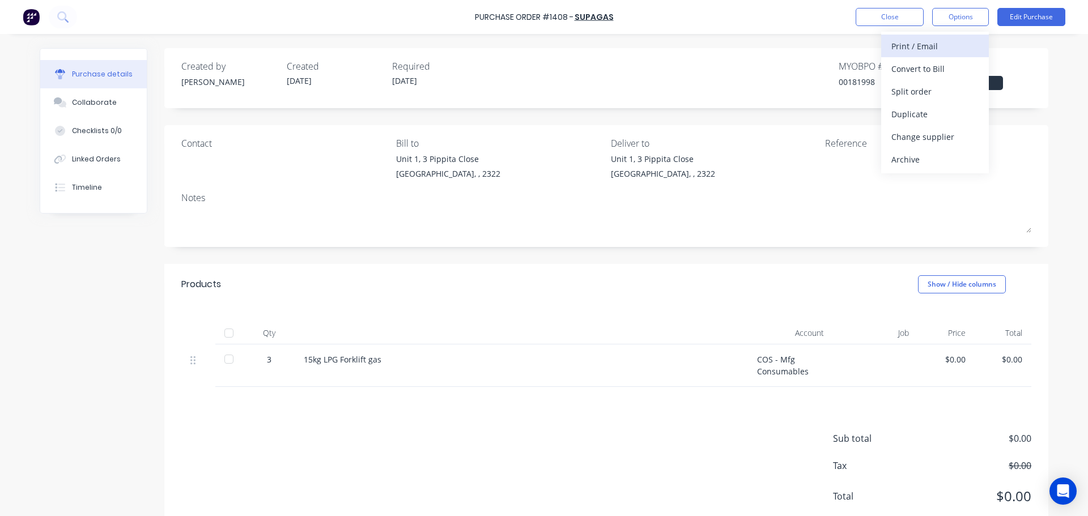
click at [915, 43] on div "Print / Email" at bounding box center [934, 46] width 87 height 16
click at [915, 89] on div "Without pricing" at bounding box center [934, 91] width 87 height 16
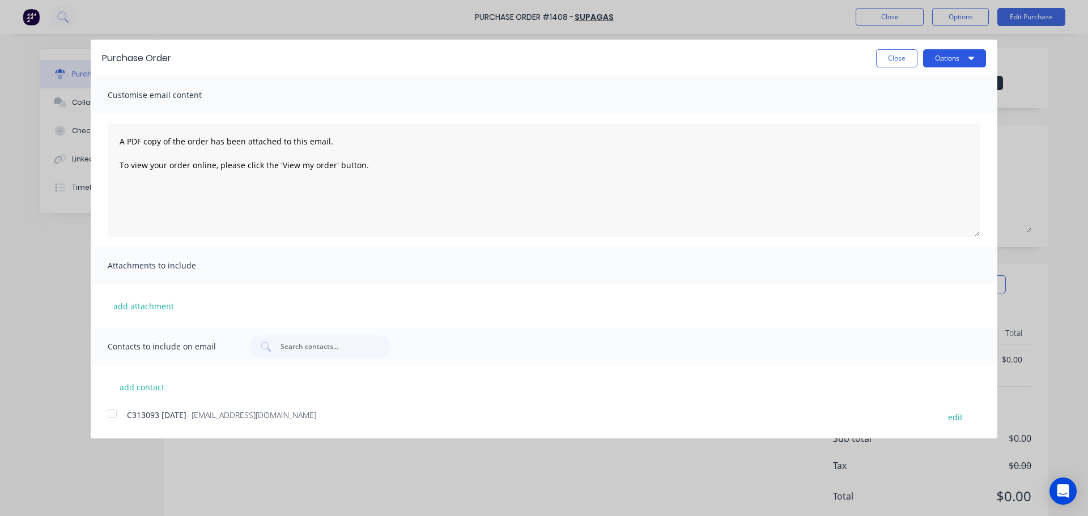
click at [947, 63] on button "Options" at bounding box center [954, 58] width 63 height 18
click at [905, 92] on div "Print" at bounding box center [931, 87] width 87 height 16
click at [897, 57] on button "Close" at bounding box center [896, 58] width 41 height 18
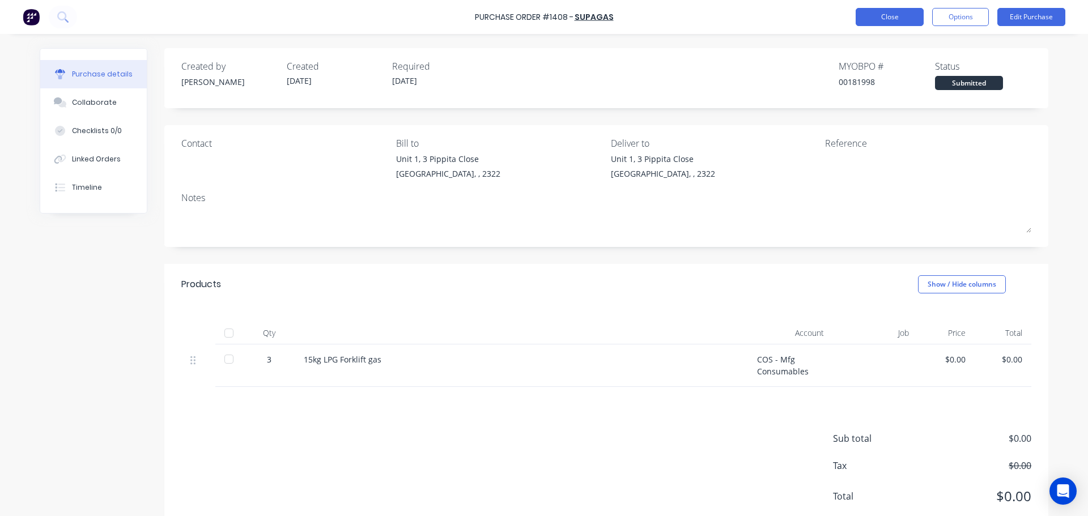
click at [887, 15] on button "Close" at bounding box center [889, 17] width 68 height 18
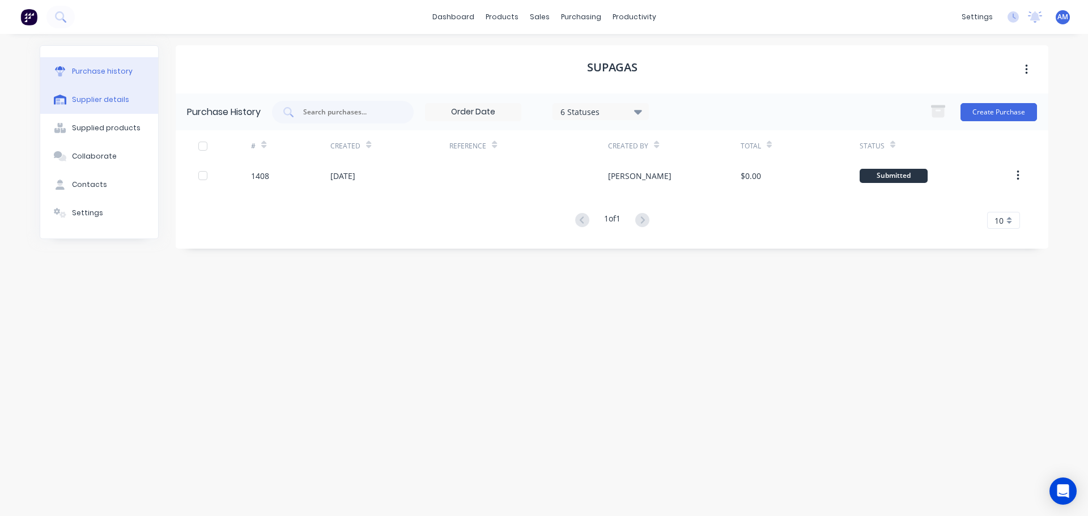
click at [98, 97] on div "Supplier details" at bounding box center [100, 100] width 57 height 10
select select "AU"
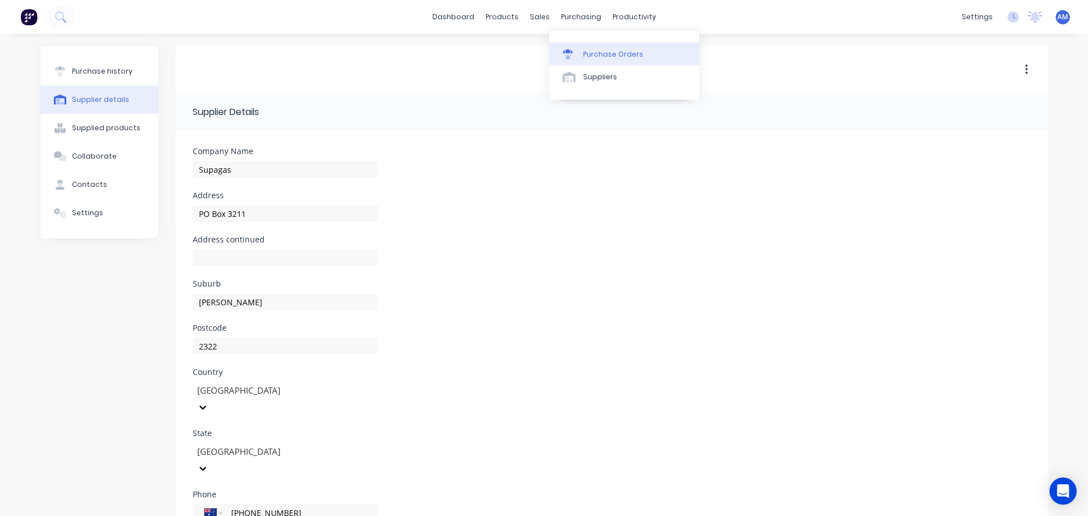
click at [593, 52] on div "Purchase Orders" at bounding box center [613, 54] width 60 height 10
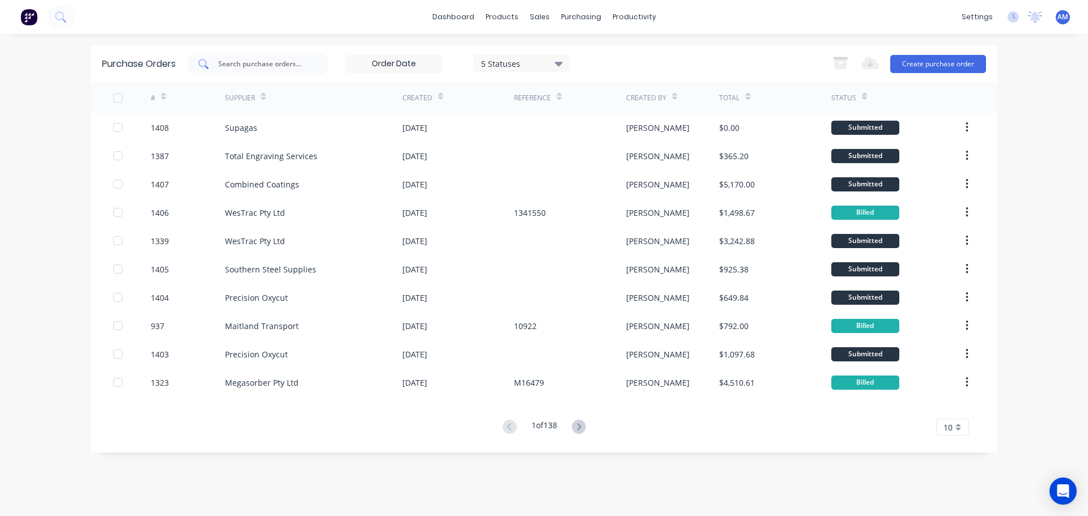
click at [262, 56] on div "Purchase Orders 5 Statuses 5 Statuses Export to Excel (XLSX) Create purchase or…" at bounding box center [544, 63] width 906 height 37
click at [263, 61] on input "text" at bounding box center [264, 63] width 94 height 11
type input "1368"
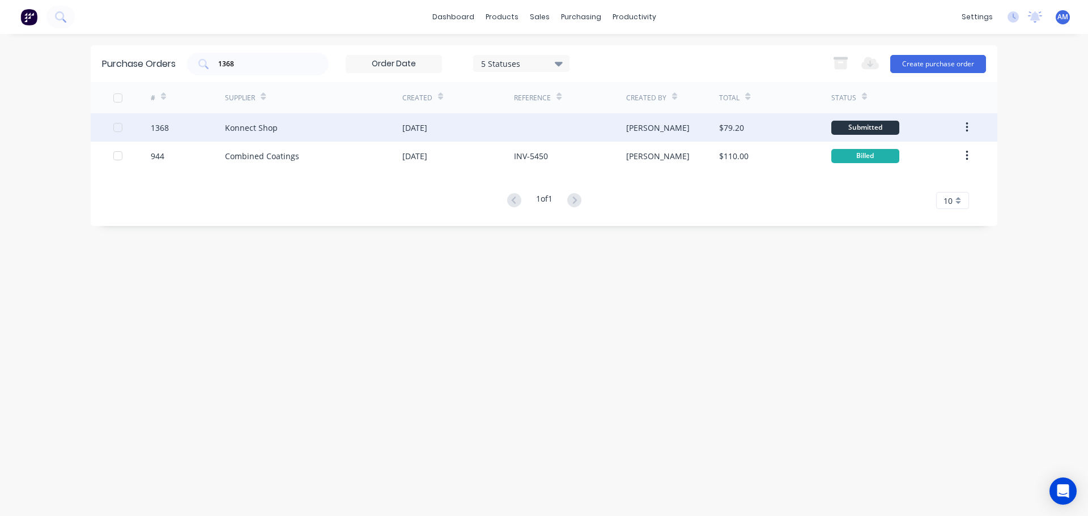
click at [412, 129] on div "01 Sep 2025" at bounding box center [414, 128] width 25 height 12
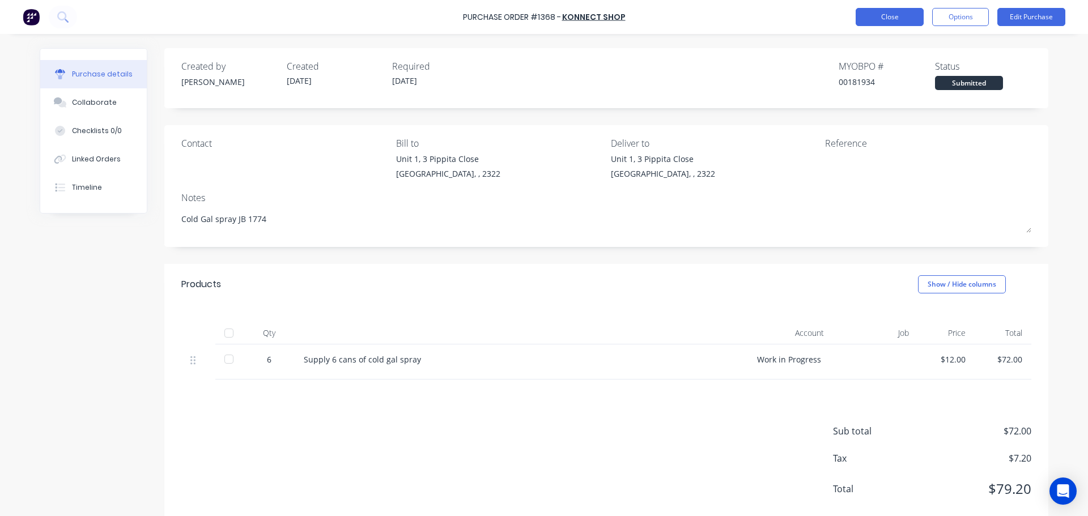
click at [888, 17] on button "Close" at bounding box center [889, 17] width 68 height 18
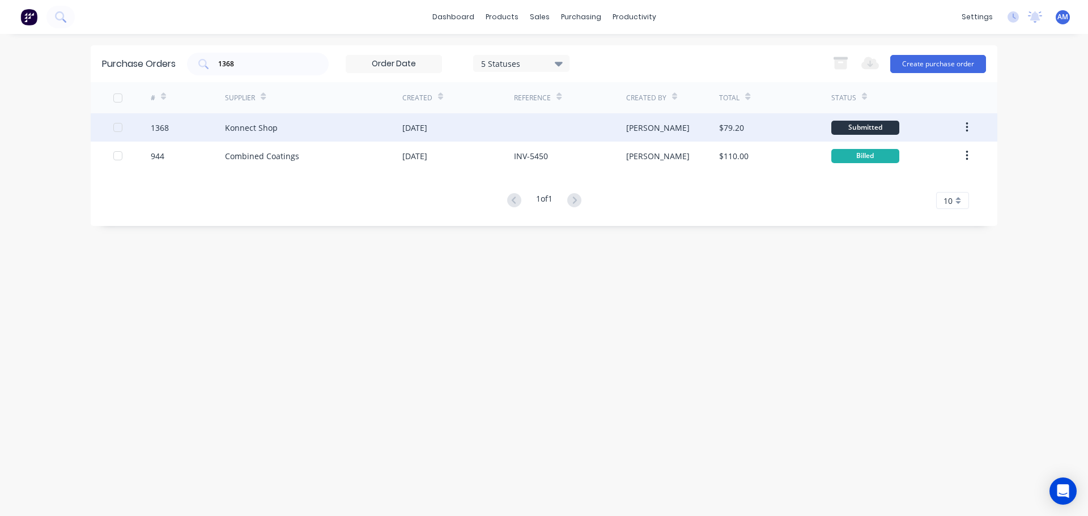
click at [280, 127] on div "Konnect Shop" at bounding box center [313, 127] width 177 height 28
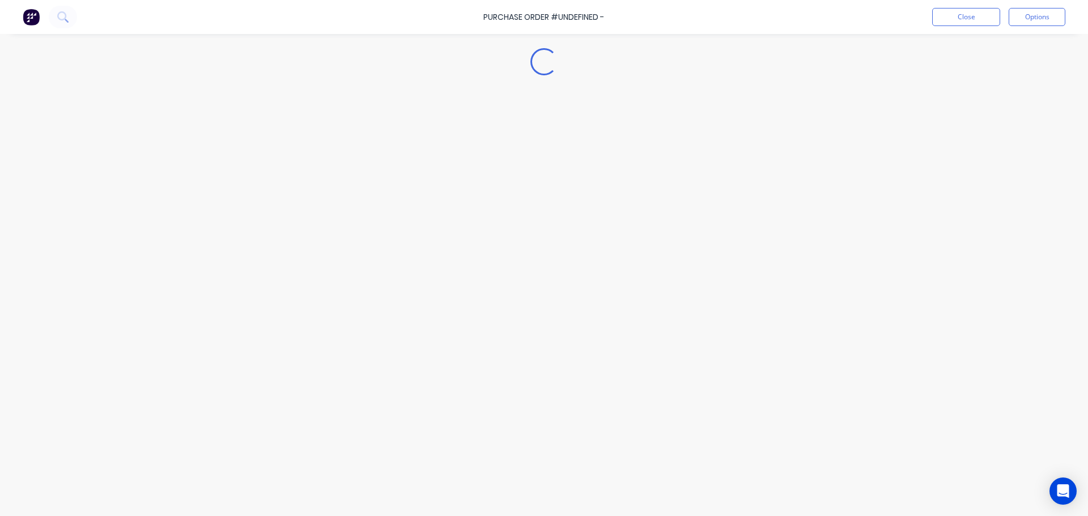
type textarea "x"
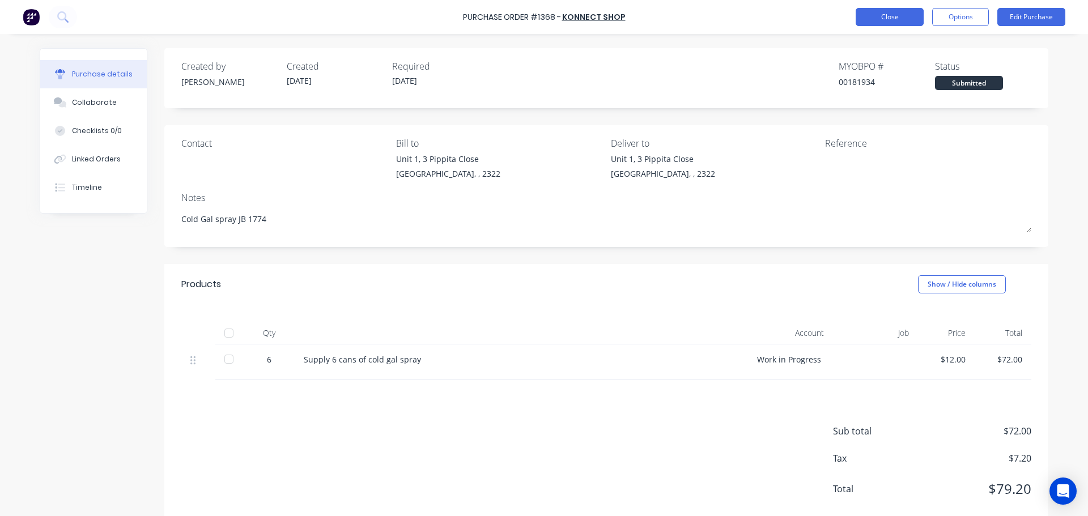
click at [875, 18] on button "Close" at bounding box center [889, 17] width 68 height 18
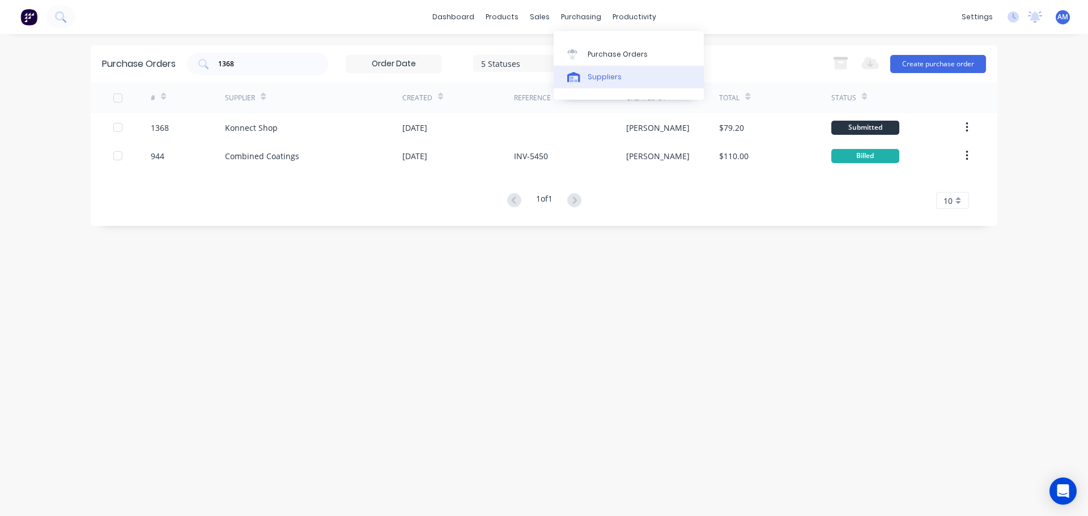
click at [600, 73] on div "Suppliers" at bounding box center [604, 77] width 34 height 10
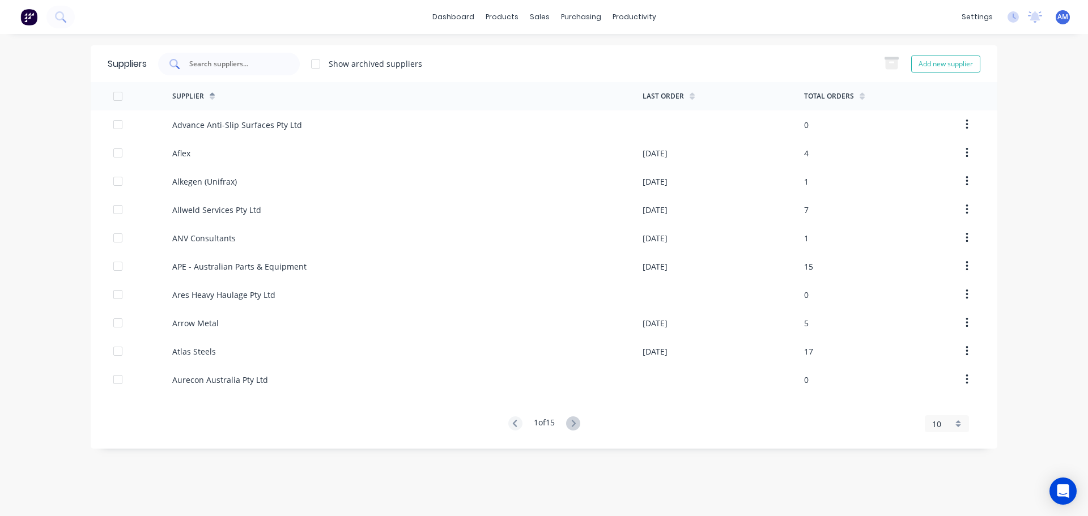
click at [214, 61] on input "text" at bounding box center [235, 63] width 94 height 11
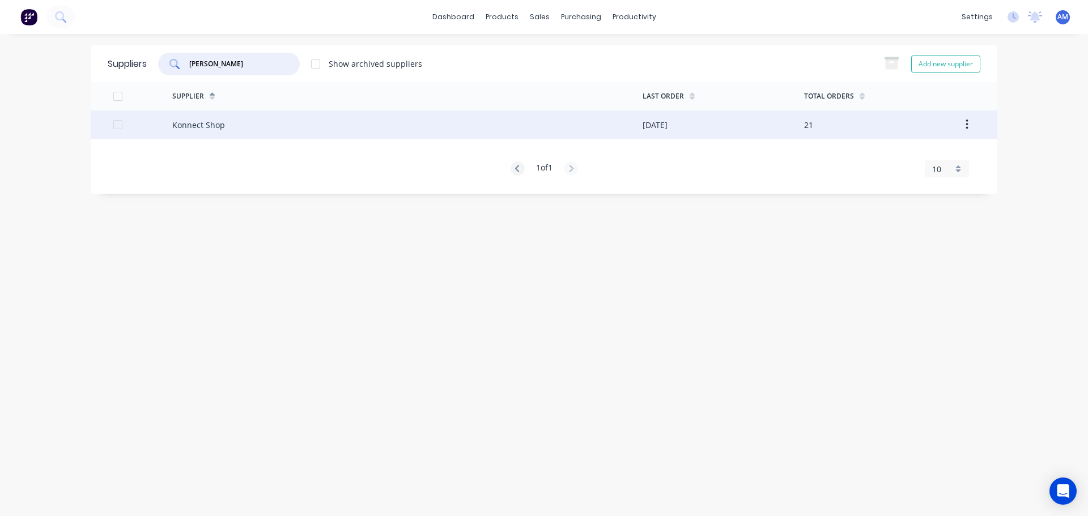
type input "konn"
click at [225, 123] on div "Konnect Shop" at bounding box center [407, 124] width 470 height 28
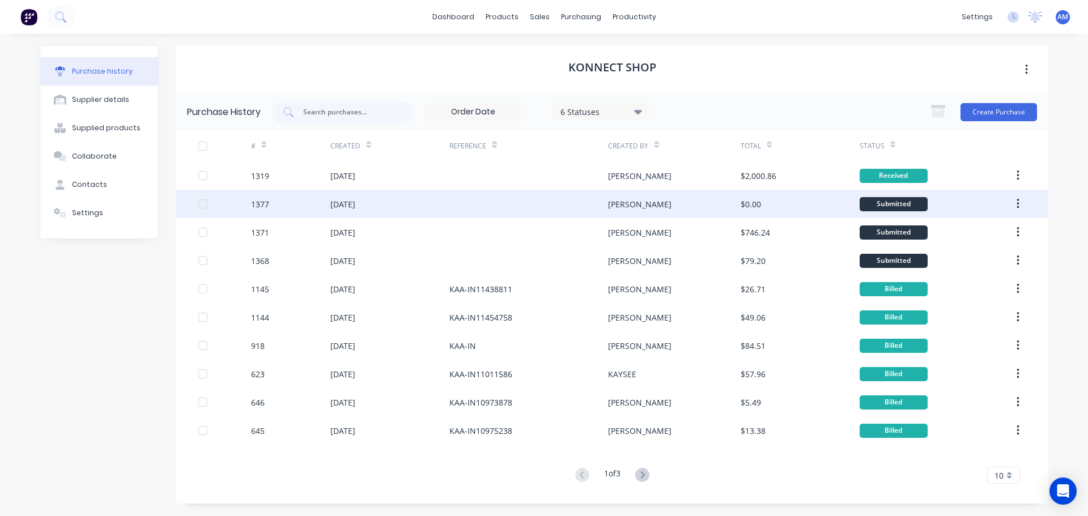
click at [480, 198] on div at bounding box center [528, 204] width 159 height 28
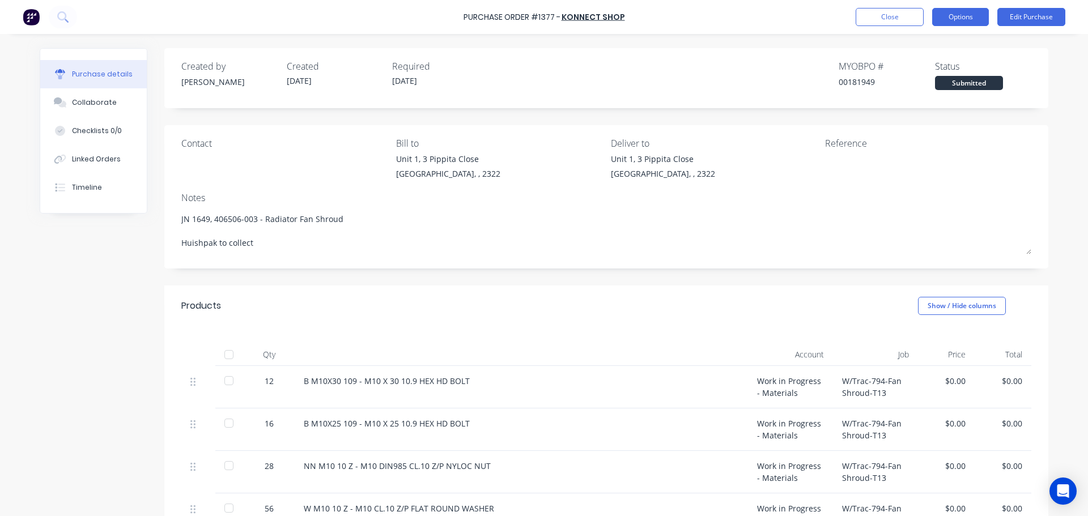
click at [953, 23] on button "Options" at bounding box center [960, 17] width 57 height 18
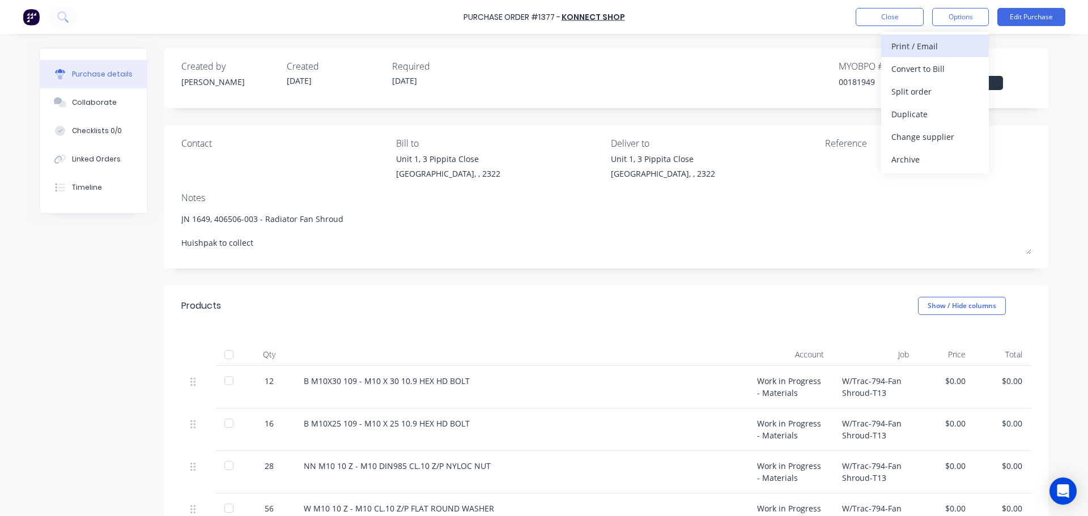
click at [939, 41] on div "Print / Email" at bounding box center [934, 46] width 87 height 16
click at [920, 91] on div "Without pricing" at bounding box center [934, 91] width 87 height 16
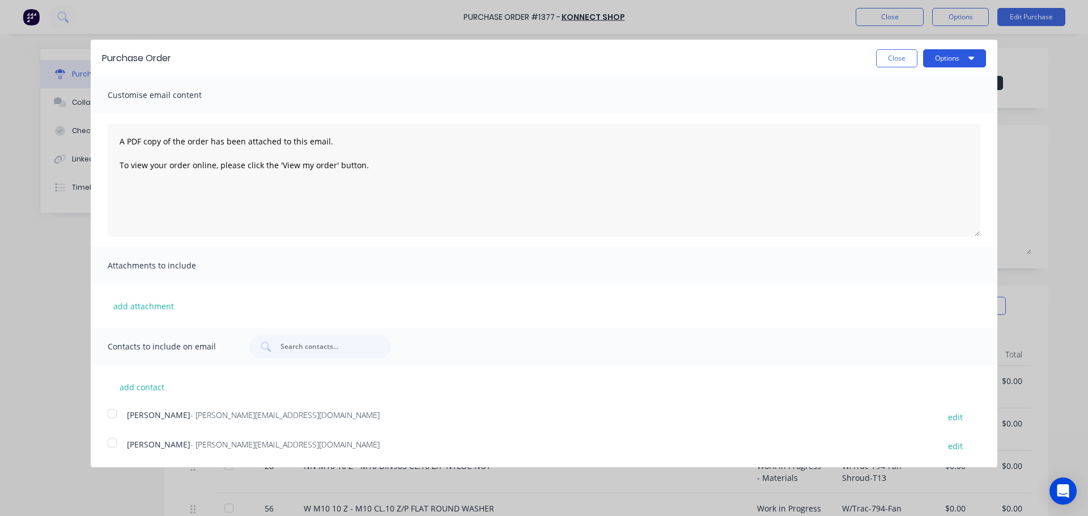
click at [931, 64] on button "Options" at bounding box center [954, 58] width 63 height 18
click at [903, 88] on div "Print" at bounding box center [931, 87] width 87 height 16
type textarea "x"
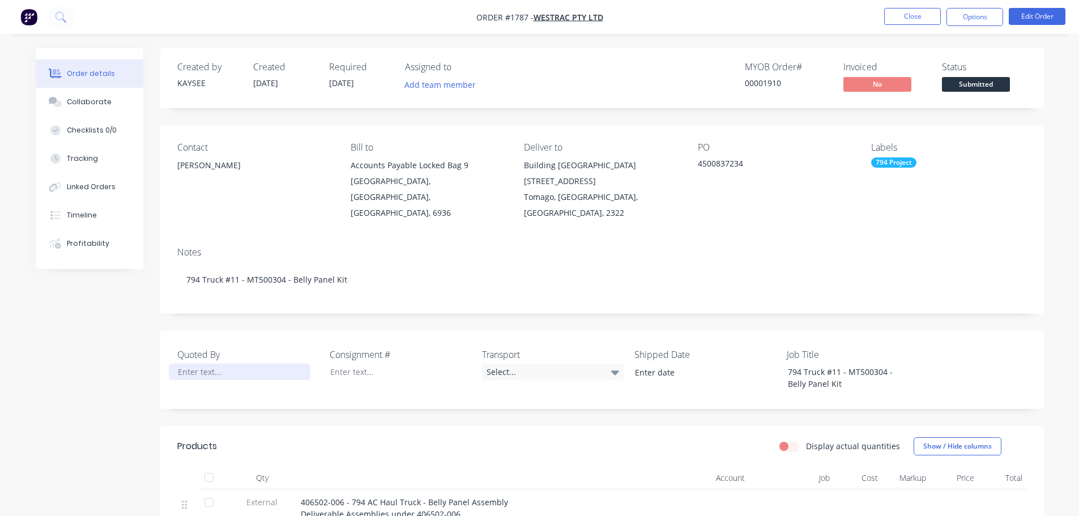
scroll to position [227, 0]
